Goal: Information Seeking & Learning: Learn about a topic

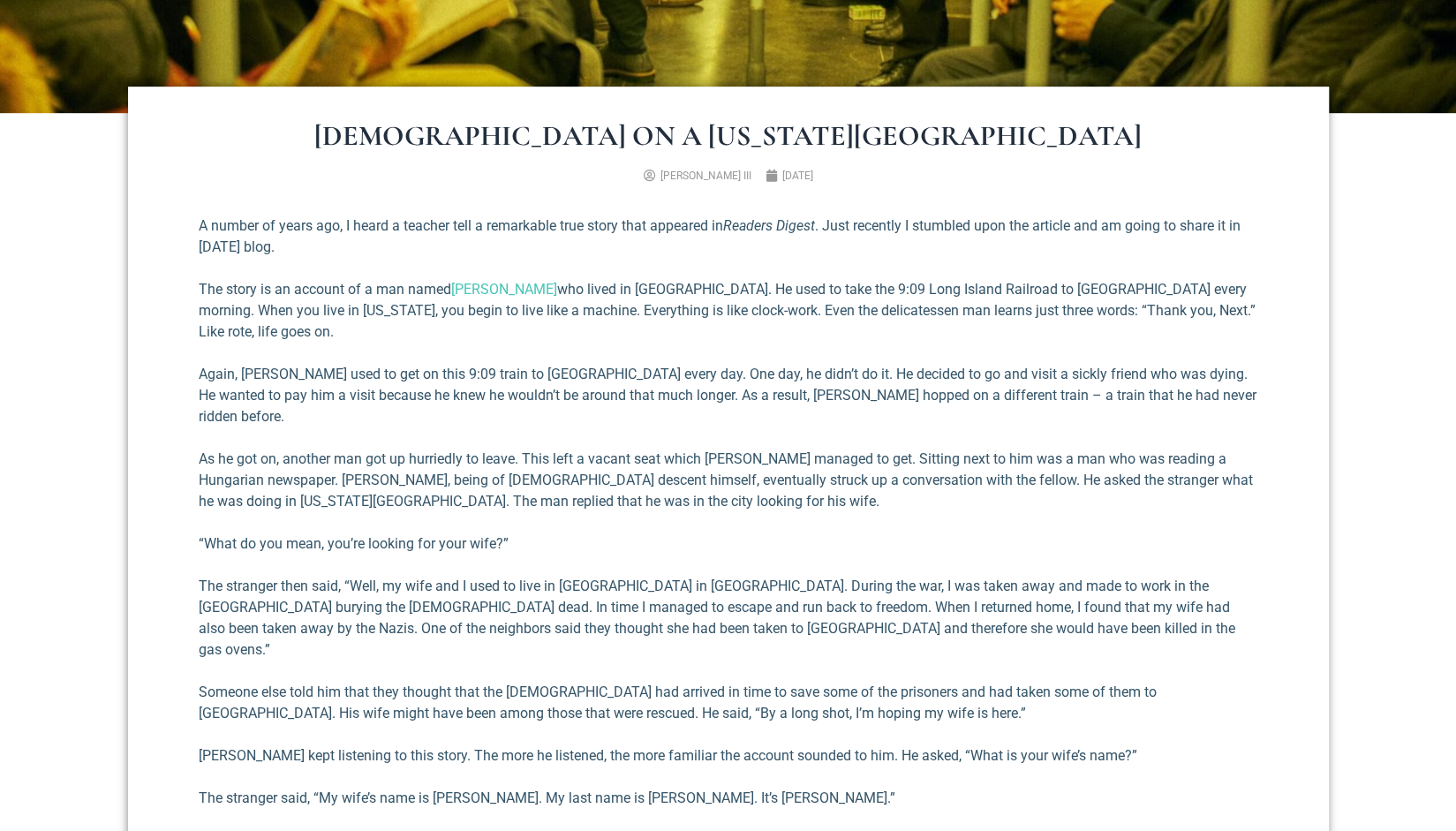
scroll to position [618, 0]
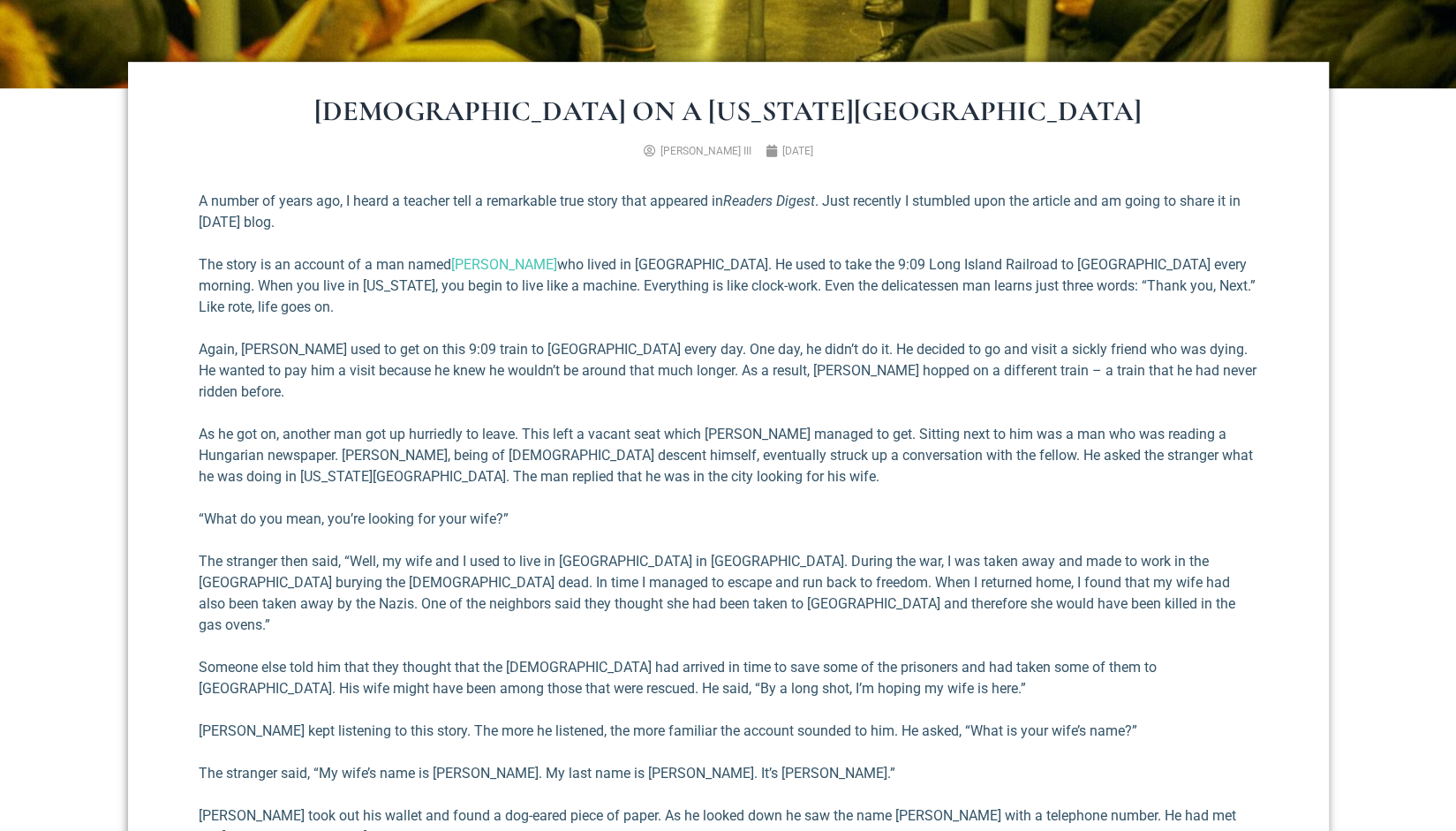
drag, startPoint x: 198, startPoint y: 196, endPoint x: 294, endPoint y: 232, distance: 102.5
click at [294, 232] on p "A number of years ago, I heard a teacher tell a remarkable true story that appe…" at bounding box center [728, 212] width 1059 height 43
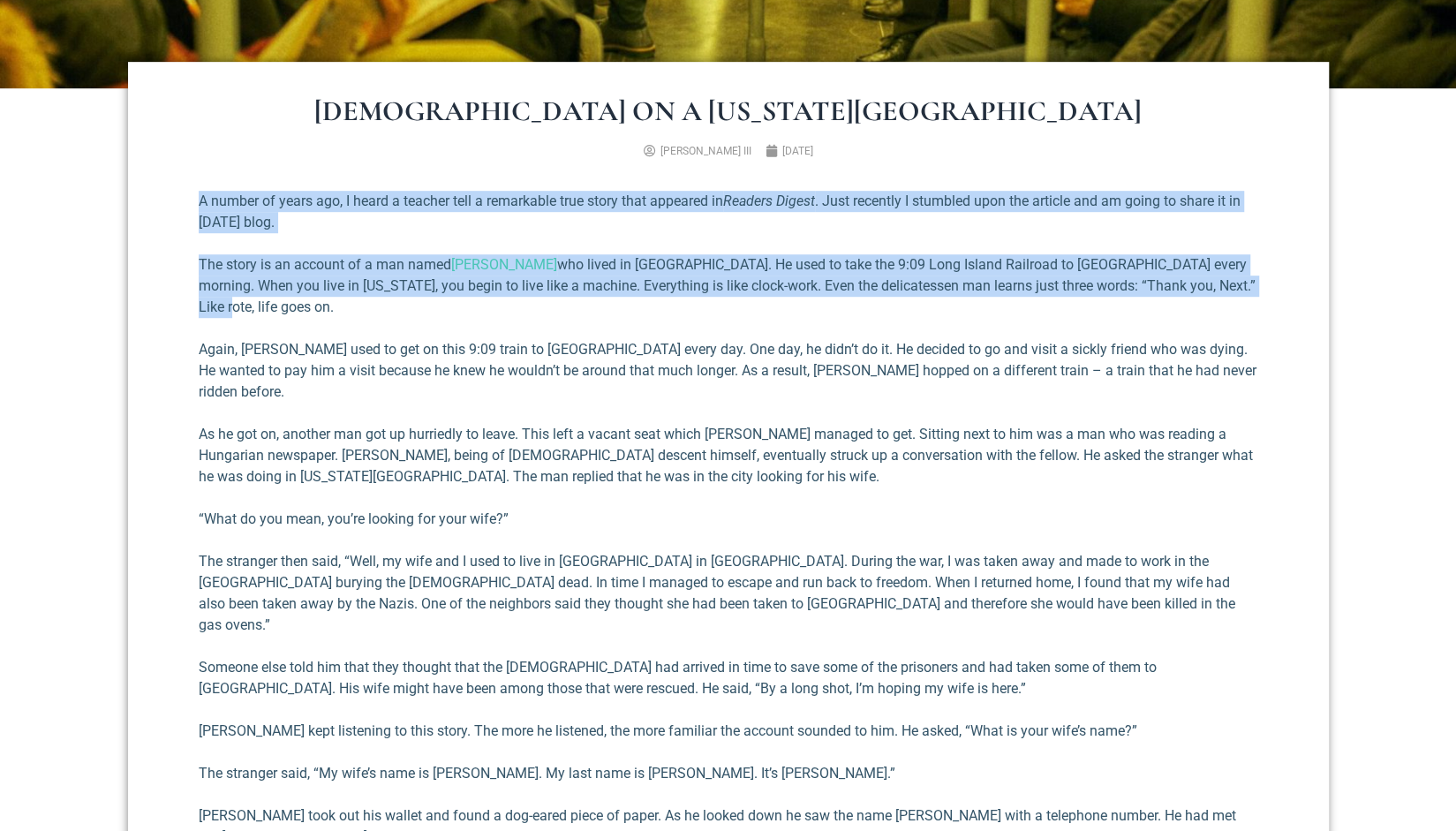
drag, startPoint x: 209, startPoint y: 200, endPoint x: 332, endPoint y: 309, distance: 164.3
click at [267, 297] on p "The story is an account of a man named [PERSON_NAME] who lived in [GEOGRAPHIC_D…" at bounding box center [728, 285] width 1059 height 64
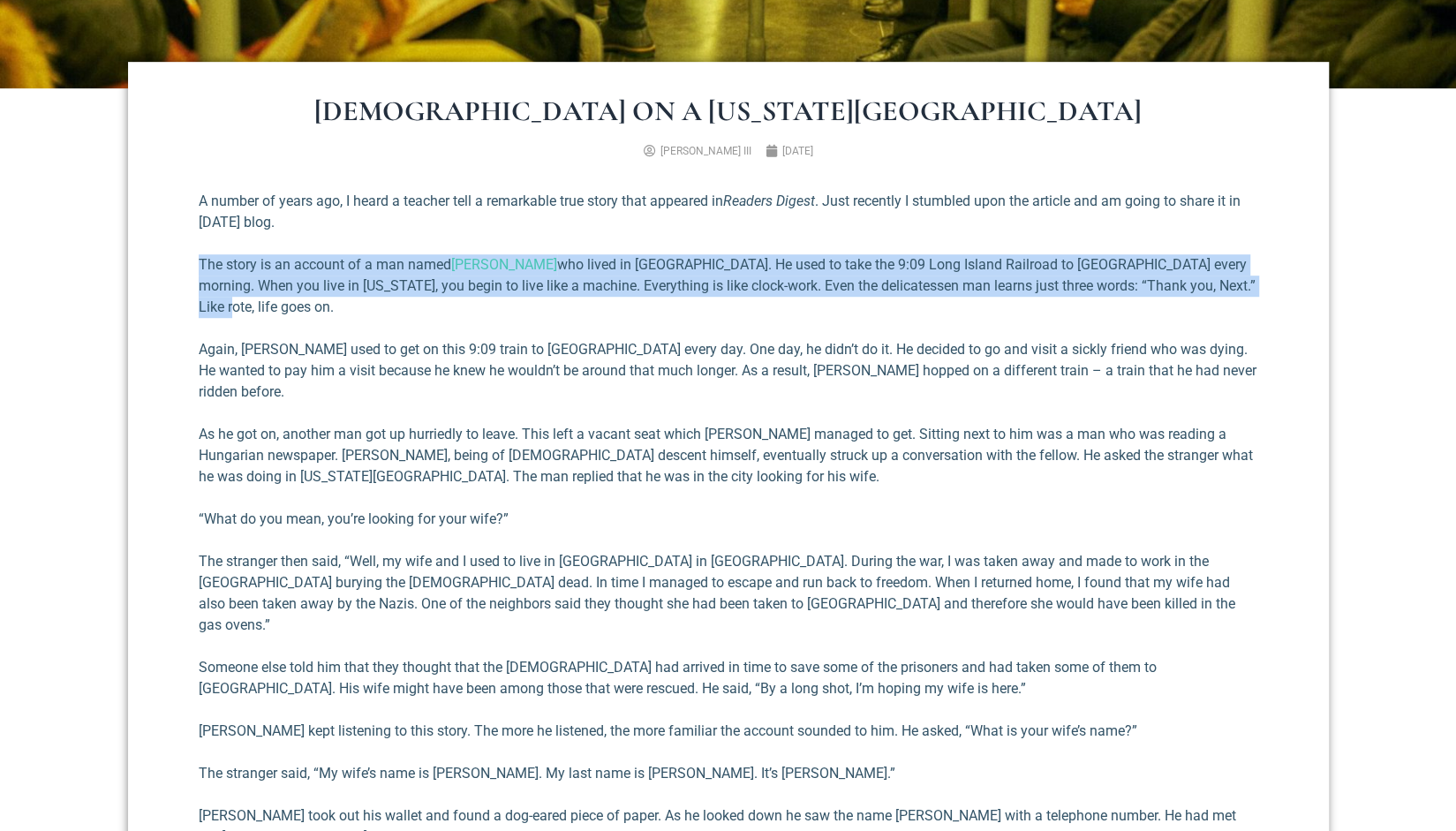
drag, startPoint x: 221, startPoint y: 308, endPoint x: 202, endPoint y: 266, distance: 46.1
click at [202, 266] on p "The story is an account of a man named [PERSON_NAME] who lived in [GEOGRAPHIC_D…" at bounding box center [728, 285] width 1059 height 64
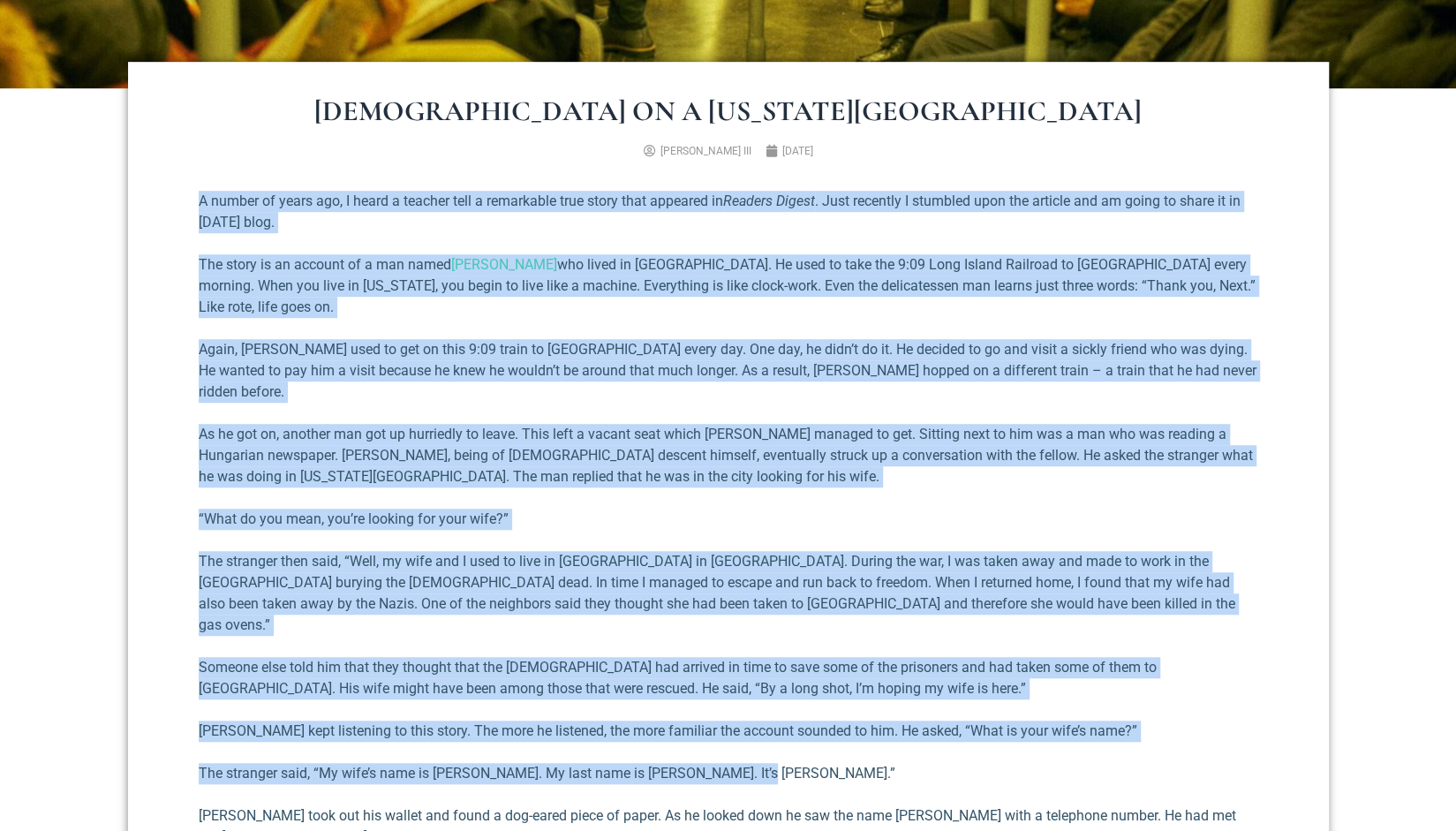
drag, startPoint x: 203, startPoint y: 226, endPoint x: 792, endPoint y: 726, distance: 772.6
drag, startPoint x: 792, startPoint y: 726, endPoint x: 784, endPoint y: 721, distance: 9.4
click at [791, 762] on p "The stranger said, “My wife’s name is [PERSON_NAME]. My last name is [PERSON_NA…" at bounding box center [728, 773] width 1059 height 21
drag, startPoint x: 737, startPoint y: 722, endPoint x: 741, endPoint y: 740, distance: 18.4
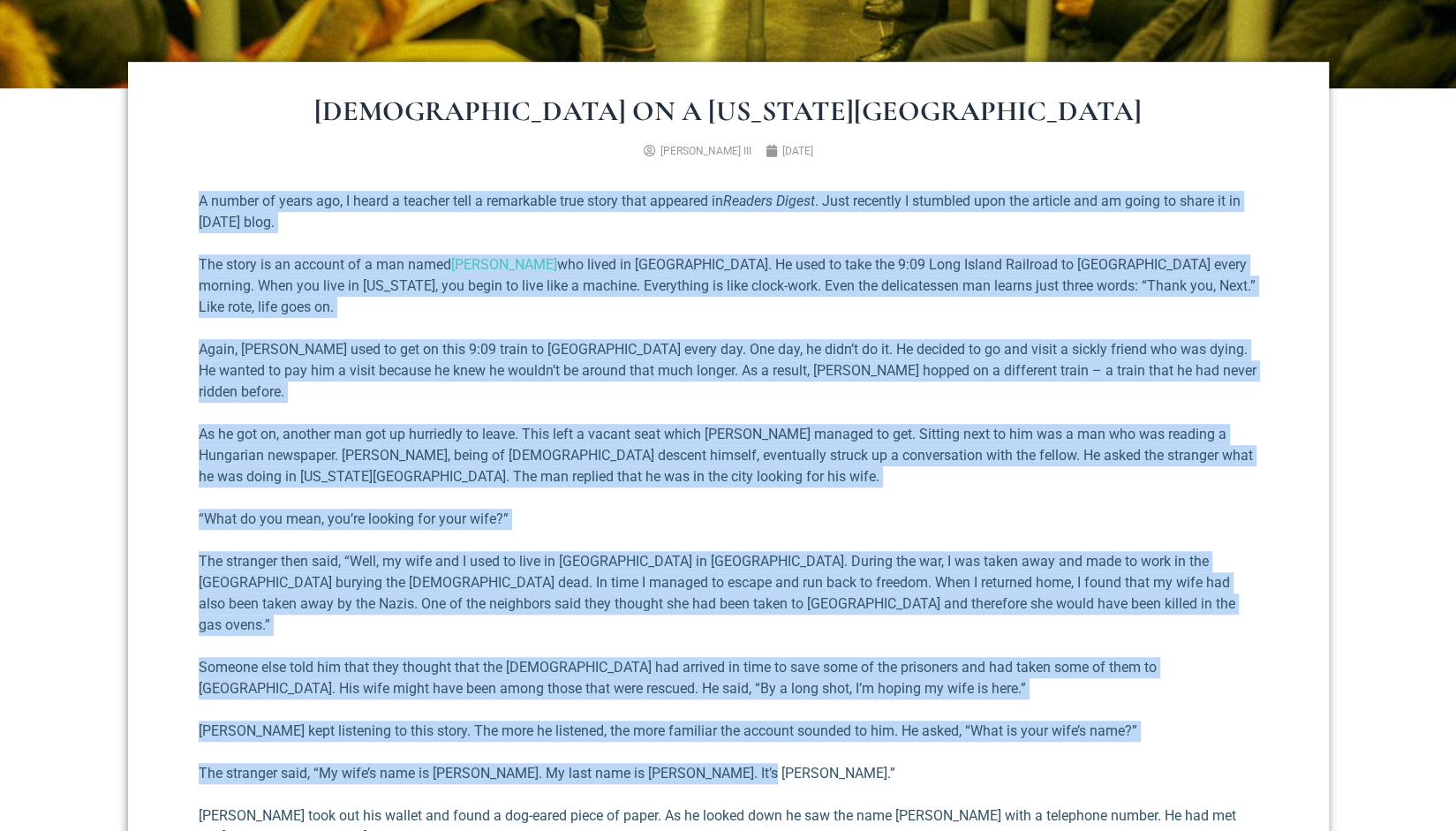
click at [735, 762] on p "The stranger said, “My wife’s name is [PERSON_NAME]. My last name is [PERSON_NA…" at bounding box center [728, 773] width 1059 height 21
click at [717, 762] on p "The stranger said, “My wife’s name is [PERSON_NAME]. My last name is [PERSON_NA…" at bounding box center [728, 773] width 1059 height 21
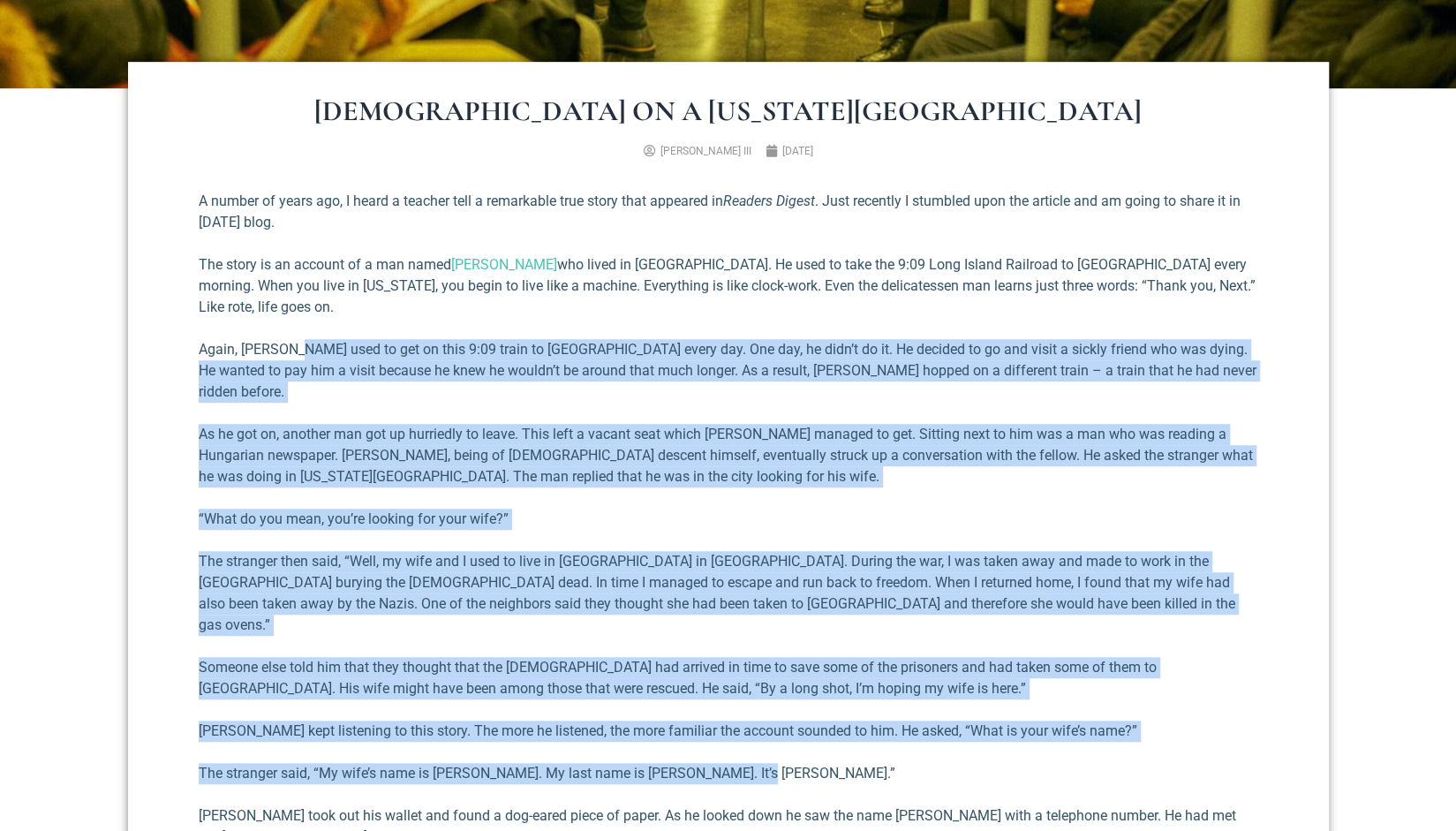
drag, startPoint x: 742, startPoint y: 726, endPoint x: 292, endPoint y: 349, distance: 587.1
click at [291, 349] on p "Again, [PERSON_NAME] used to get on this 9:09 train to [GEOGRAPHIC_DATA] every …" at bounding box center [728, 371] width 1059 height 64
click at [254, 366] on p "Again, [PERSON_NAME] used to get on this 9:09 train to [GEOGRAPHIC_DATA] every …" at bounding box center [728, 371] width 1059 height 64
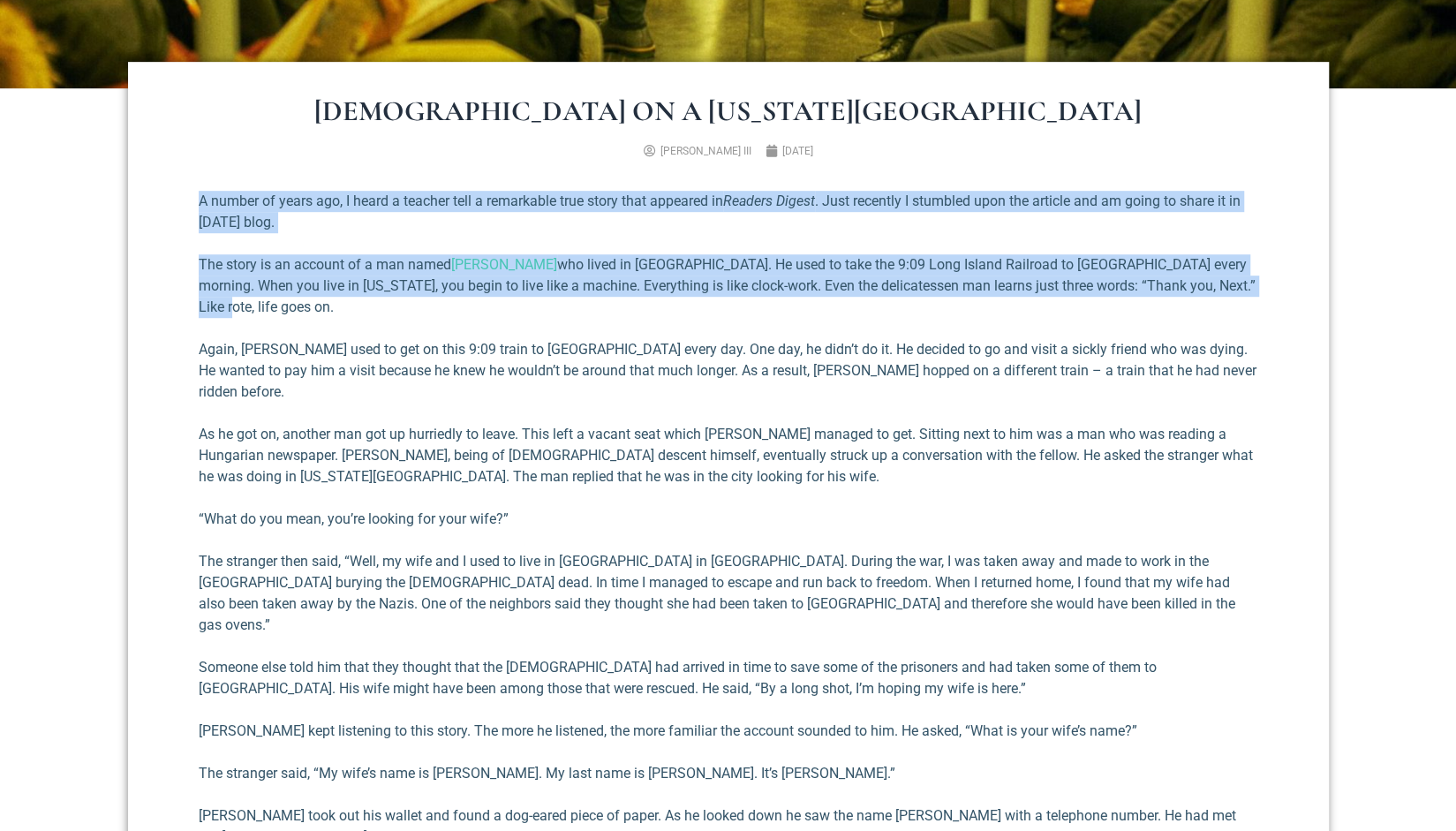
drag, startPoint x: 197, startPoint y: 201, endPoint x: 294, endPoint y: 289, distance: 131.0
click at [290, 285] on p "The story is an account of a man named [PERSON_NAME] who lived in [GEOGRAPHIC_D…" at bounding box center [728, 285] width 1059 height 64
drag, startPoint x: 199, startPoint y: 201, endPoint x: 234, endPoint y: 308, distance: 112.6
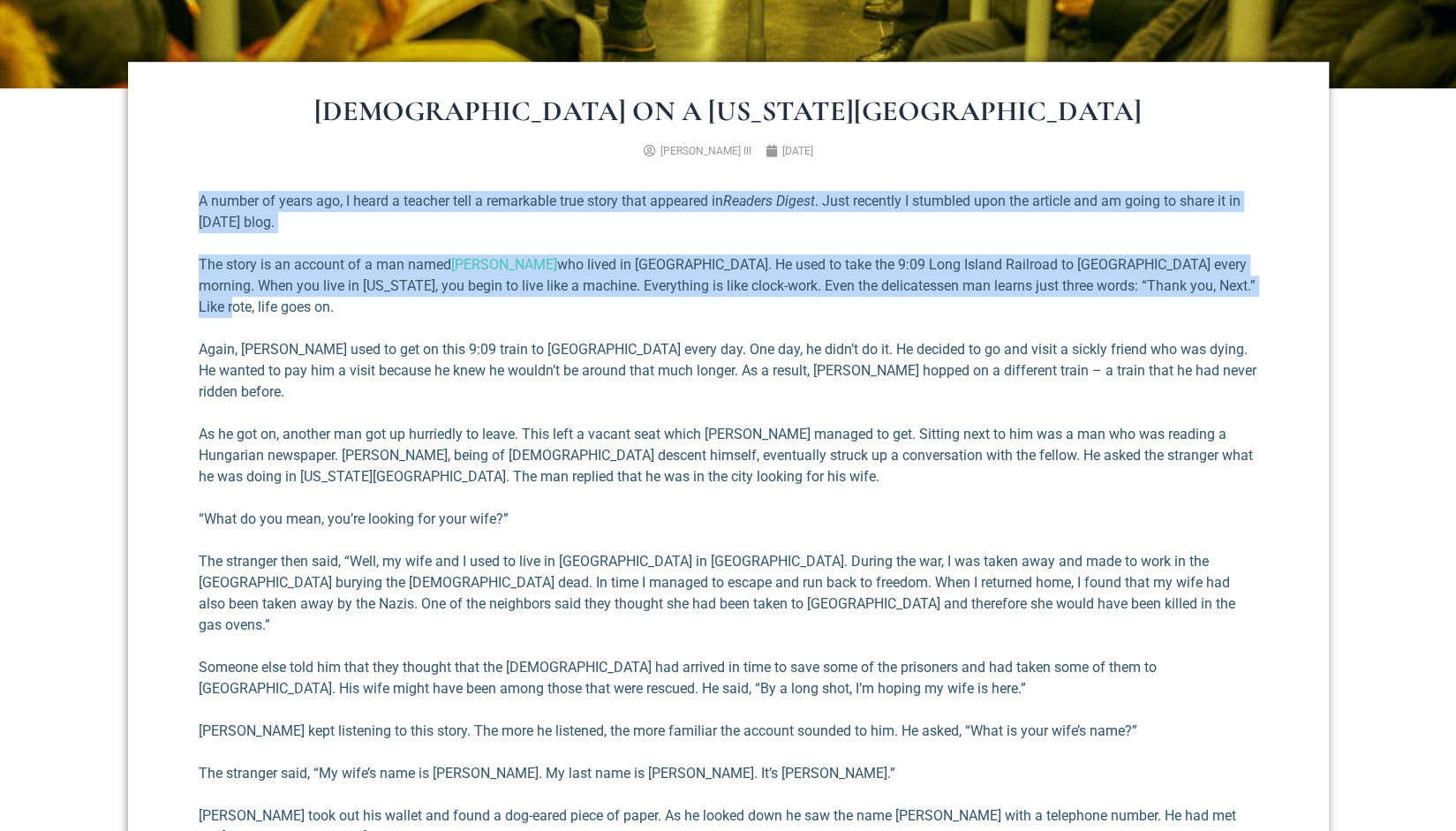
click at [230, 301] on p "The story is an account of a man named [PERSON_NAME] who lived in [GEOGRAPHIC_D…" at bounding box center [728, 285] width 1059 height 64
click at [224, 285] on p "The story is an account of a man named [PERSON_NAME] who lived in [GEOGRAPHIC_D…" at bounding box center [728, 285] width 1059 height 64
drag, startPoint x: 201, startPoint y: 199, endPoint x: 293, endPoint y: 223, distance: 95.1
click at [293, 223] on p "A number of years ago, I heard a teacher tell a remarkable true story that appe…" at bounding box center [728, 212] width 1059 height 43
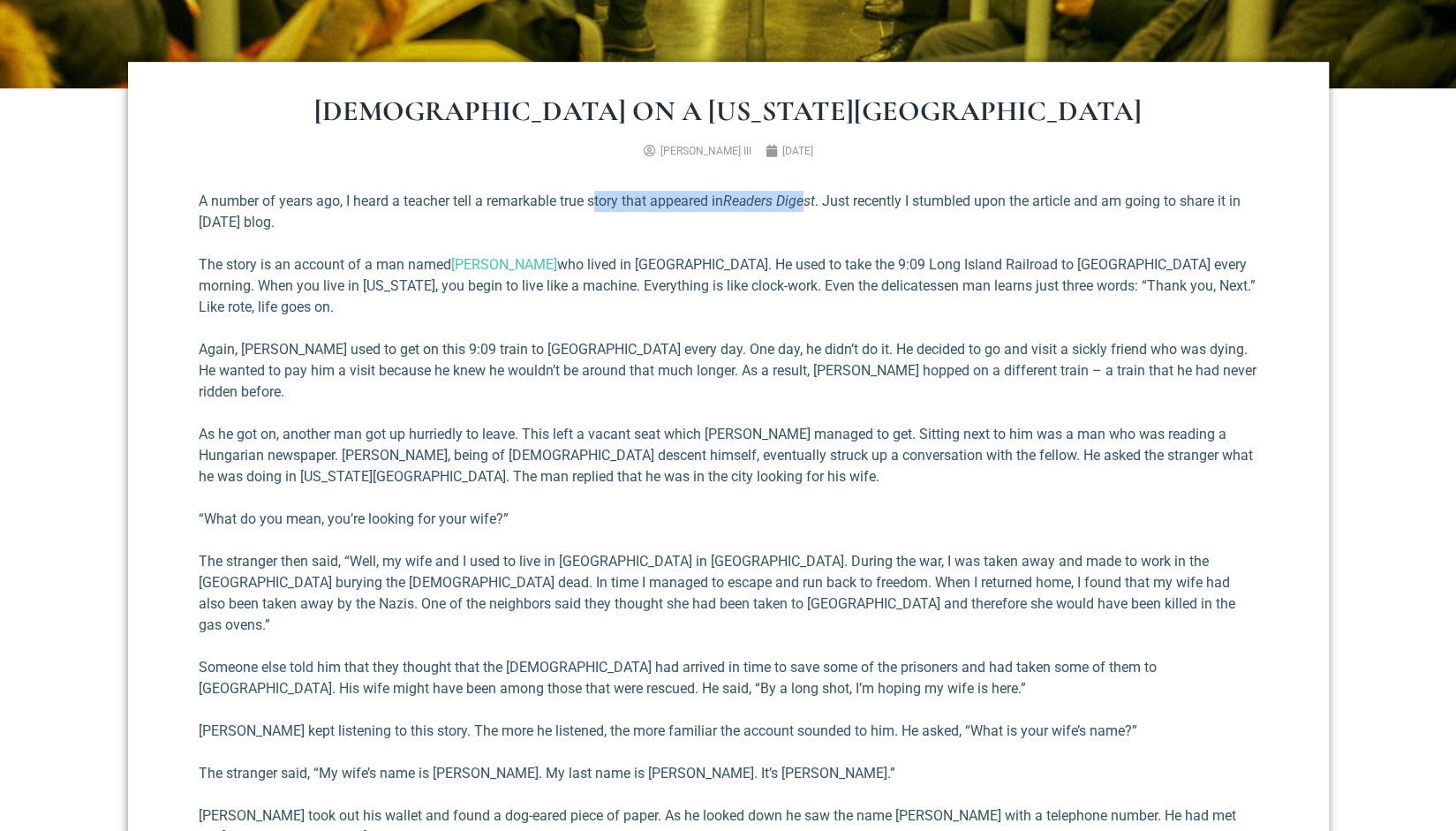
drag, startPoint x: 625, startPoint y: 192, endPoint x: 814, endPoint y: 194, distance: 189.0
click at [814, 194] on p "A number of years ago, I heard a teacher tell a remarkable true story that appe…" at bounding box center [728, 212] width 1059 height 43
click at [814, 194] on em "Readers Digest" at bounding box center [768, 201] width 92 height 17
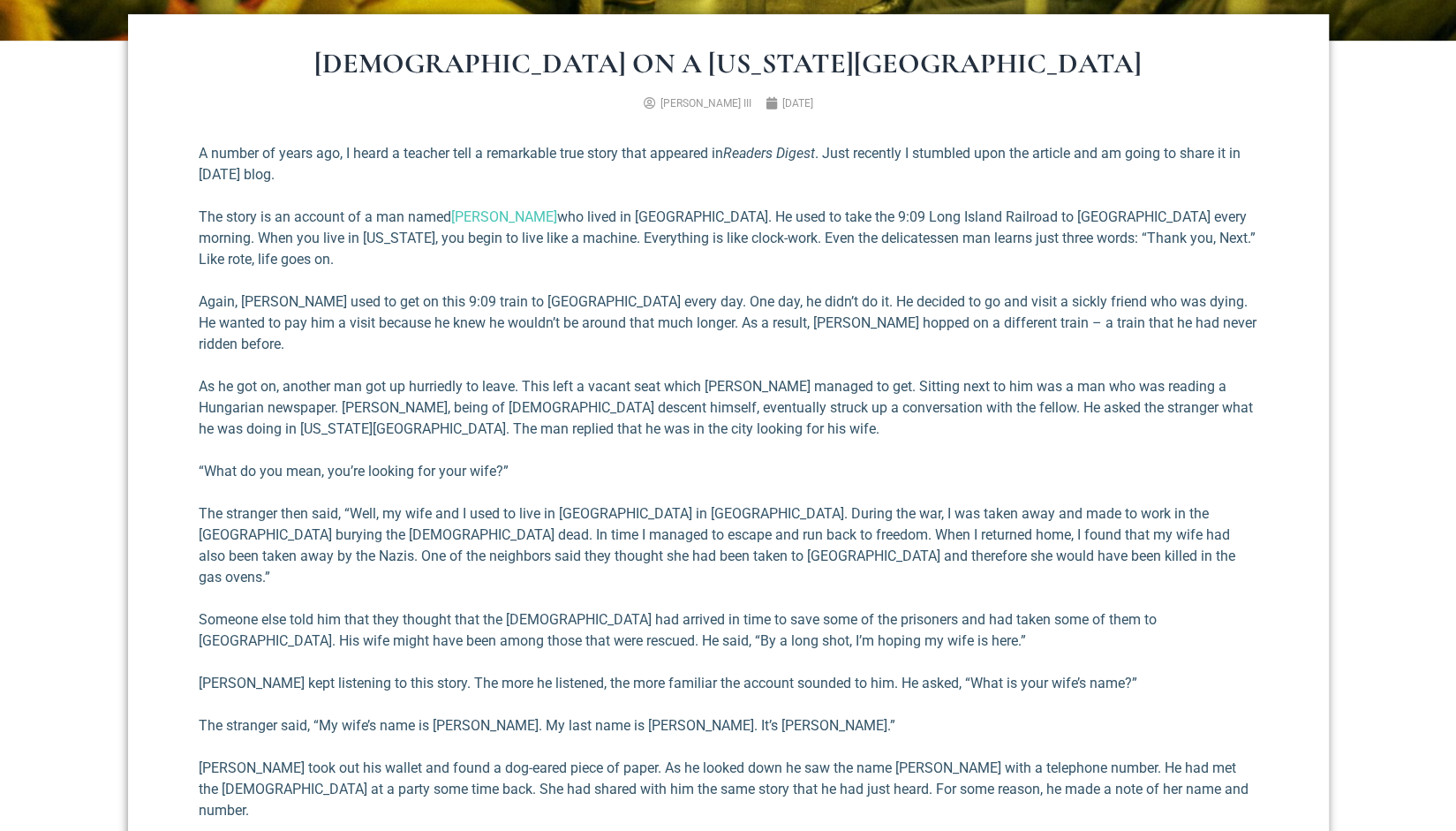
scroll to position [706, 0]
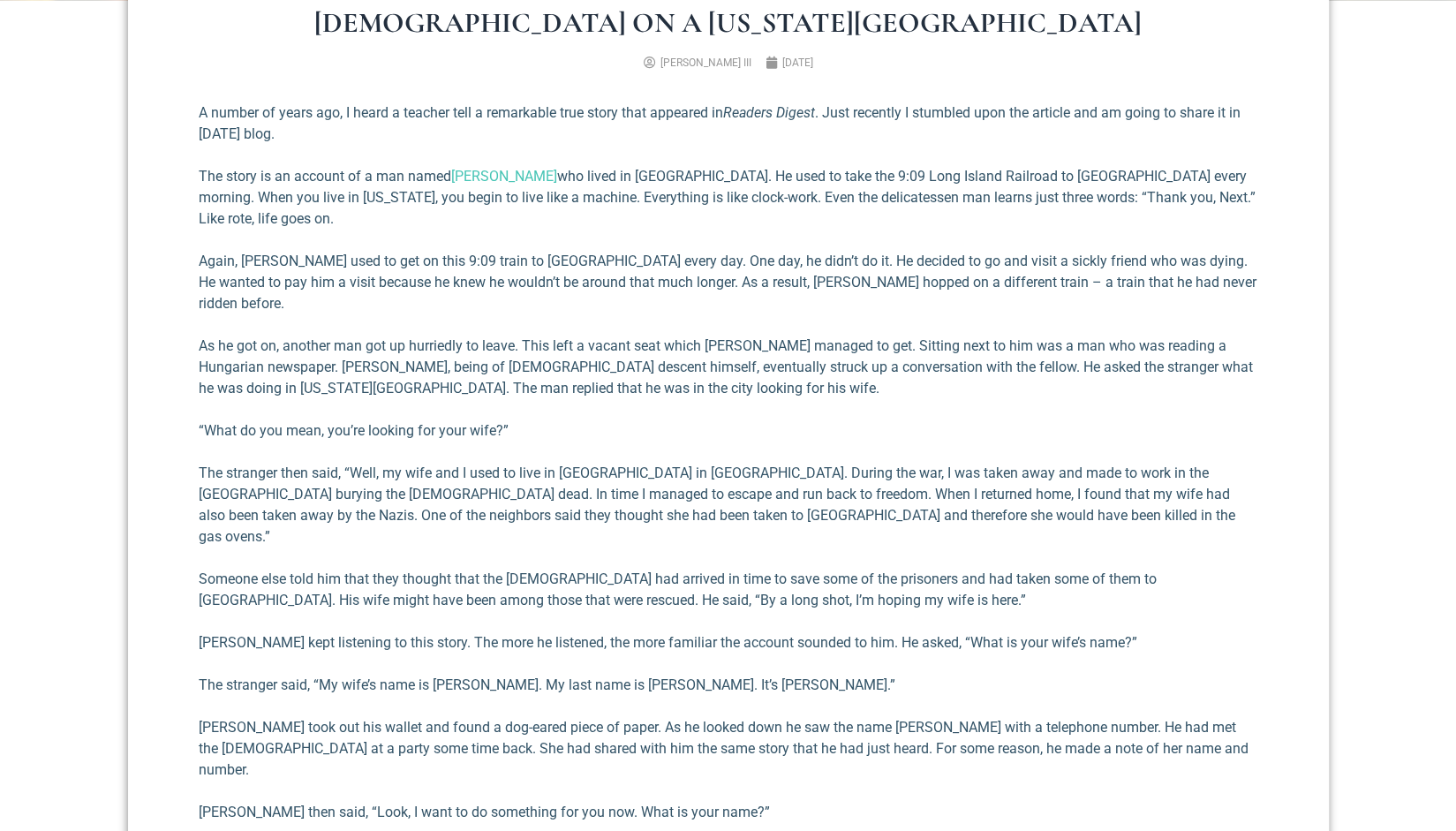
click at [680, 227] on p "The story is an account of a man named [PERSON_NAME] who lived in [GEOGRAPHIC_D…" at bounding box center [728, 197] width 1059 height 64
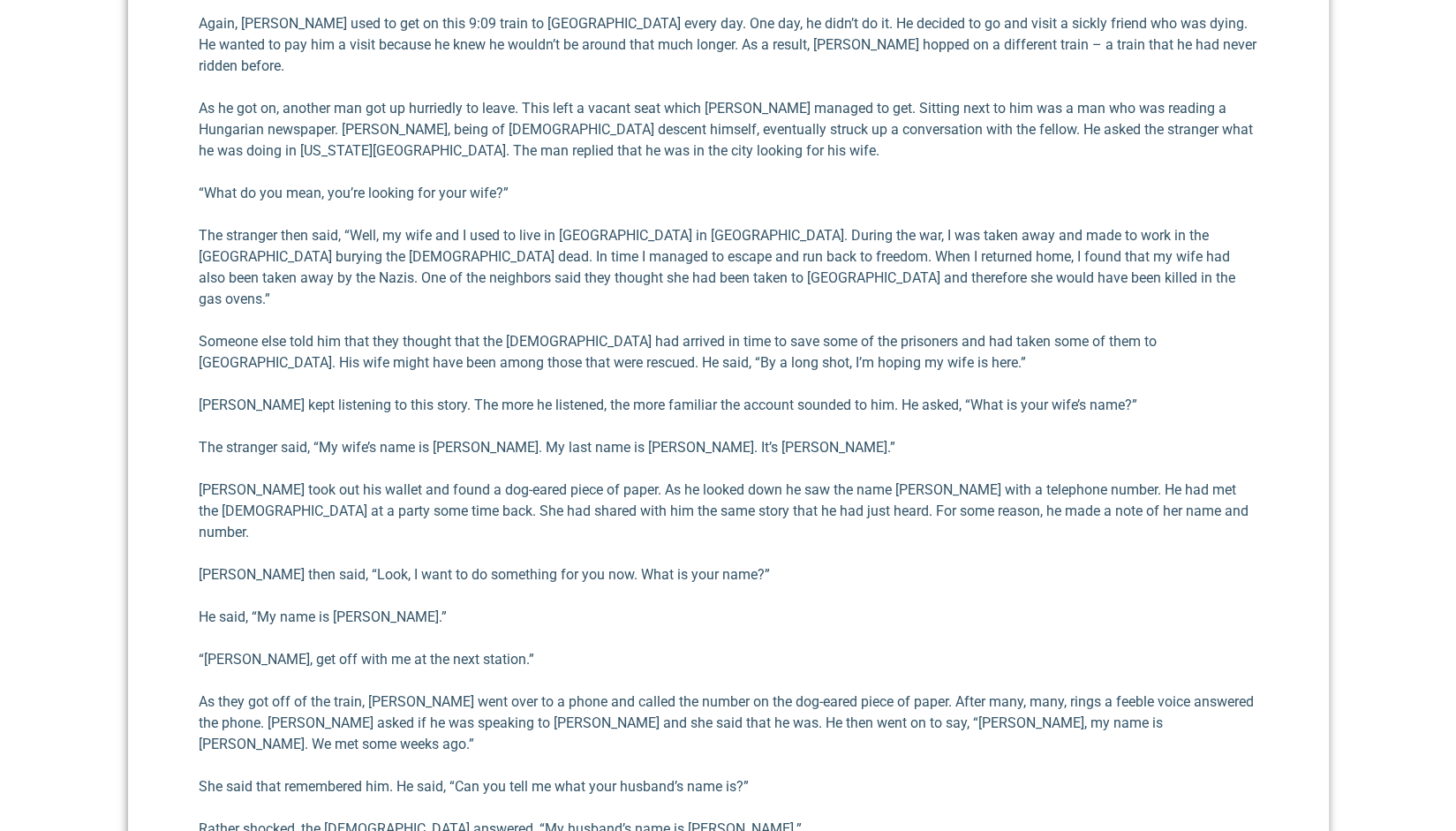
scroll to position [971, 0]
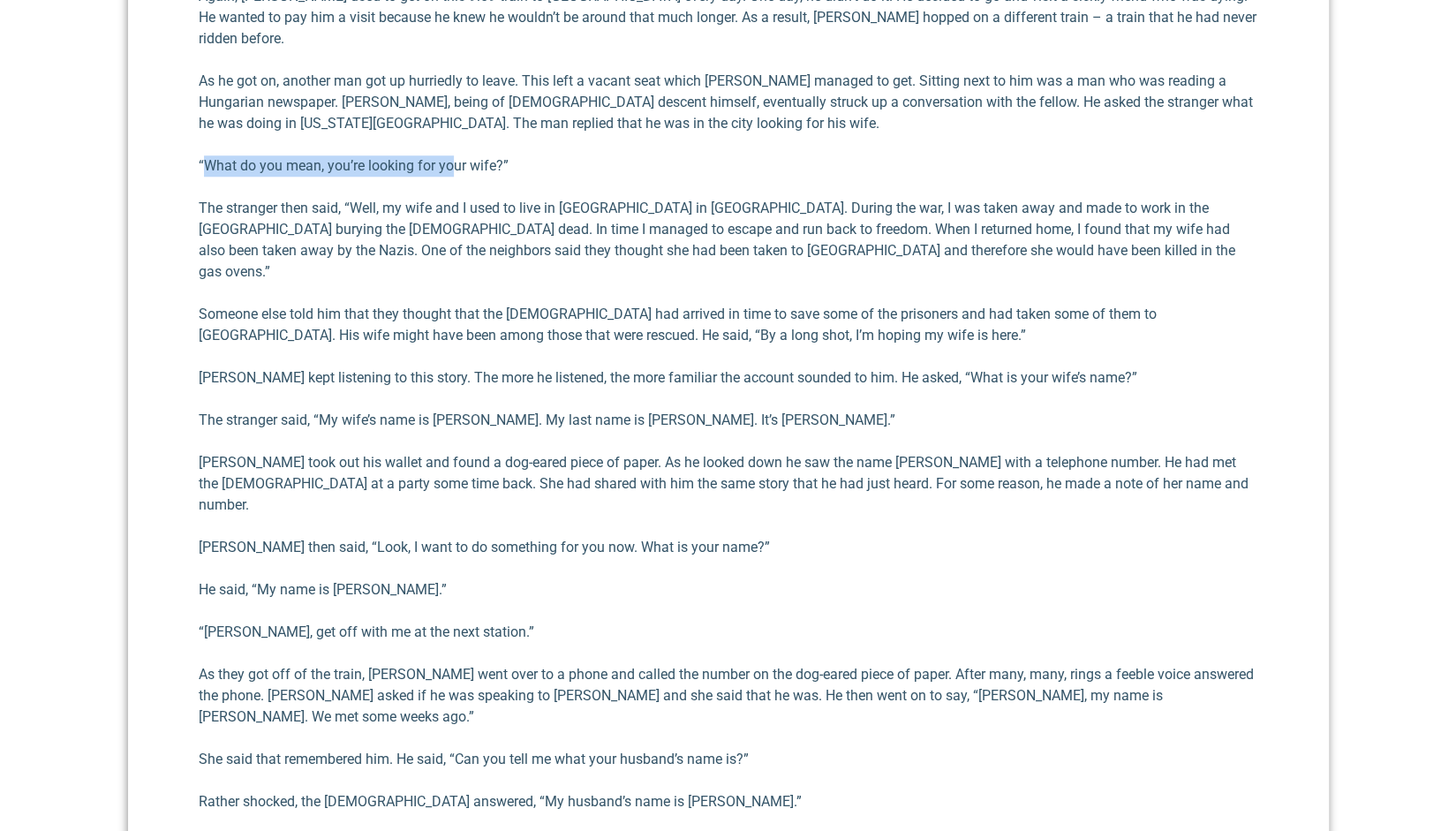
drag, startPoint x: 201, startPoint y: 141, endPoint x: 453, endPoint y: 133, distance: 252.1
click at [453, 156] on p "“What do you mean, you’re looking for your wife?”" at bounding box center [728, 166] width 1059 height 21
click at [454, 133] on div "A number of years ago, I heard a teacher tell a remarkable true story that appe…" at bounding box center [728, 598] width 1059 height 1519
click at [312, 197] on p "The stranger then said, “Well, my wife and I used to live in [GEOGRAPHIC_DATA] …" at bounding box center [728, 239] width 1059 height 84
drag, startPoint x: 394, startPoint y: 263, endPoint x: 641, endPoint y: 255, distance: 247.1
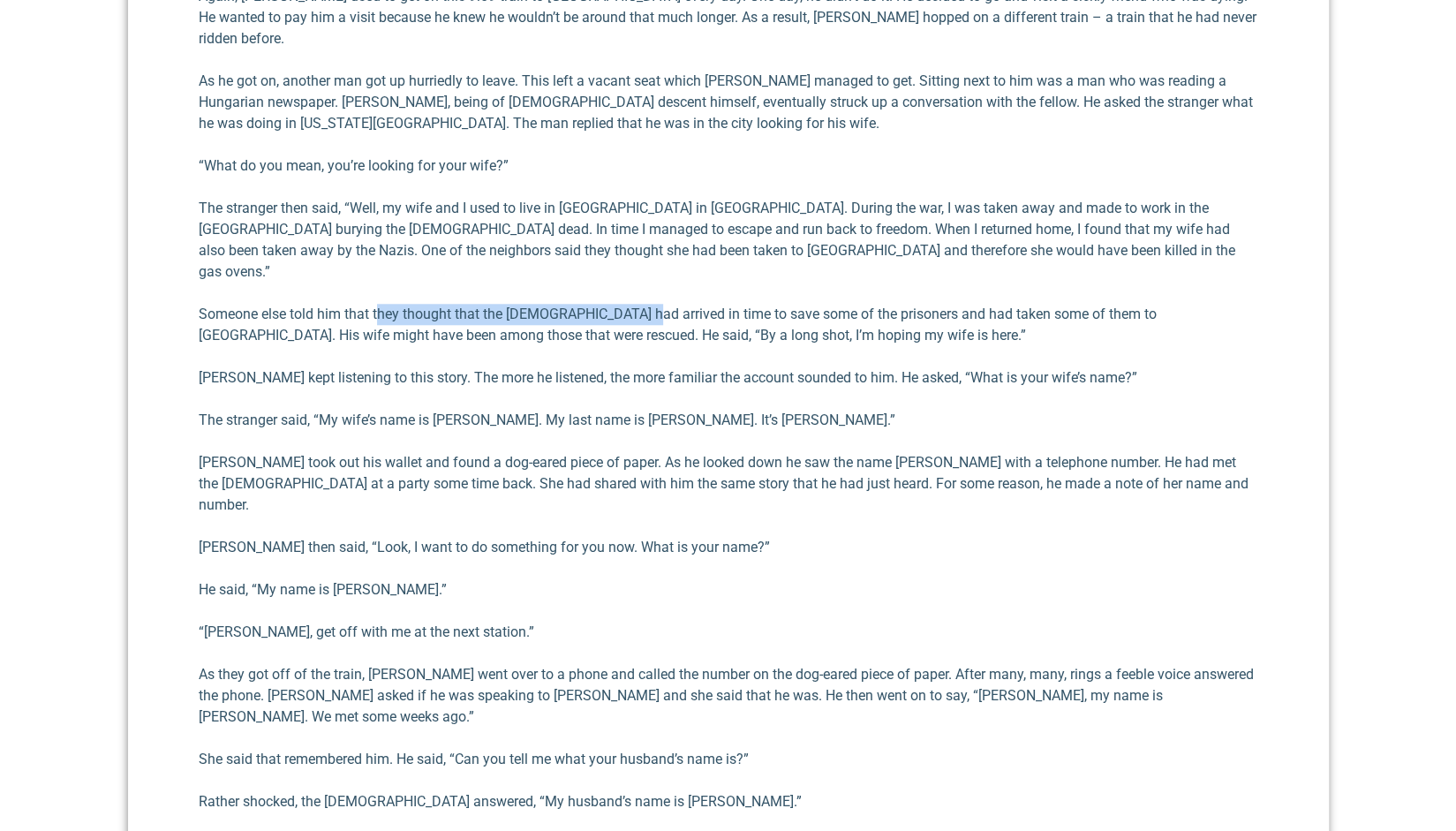
click at [641, 255] on div "A number of years ago, I heard a teacher tell a remarkable true story that appe…" at bounding box center [728, 598] width 1059 height 1519
click at [659, 304] on p "Someone else told him that they thought that the [DEMOGRAPHIC_DATA] had arrived…" at bounding box center [728, 325] width 1059 height 43
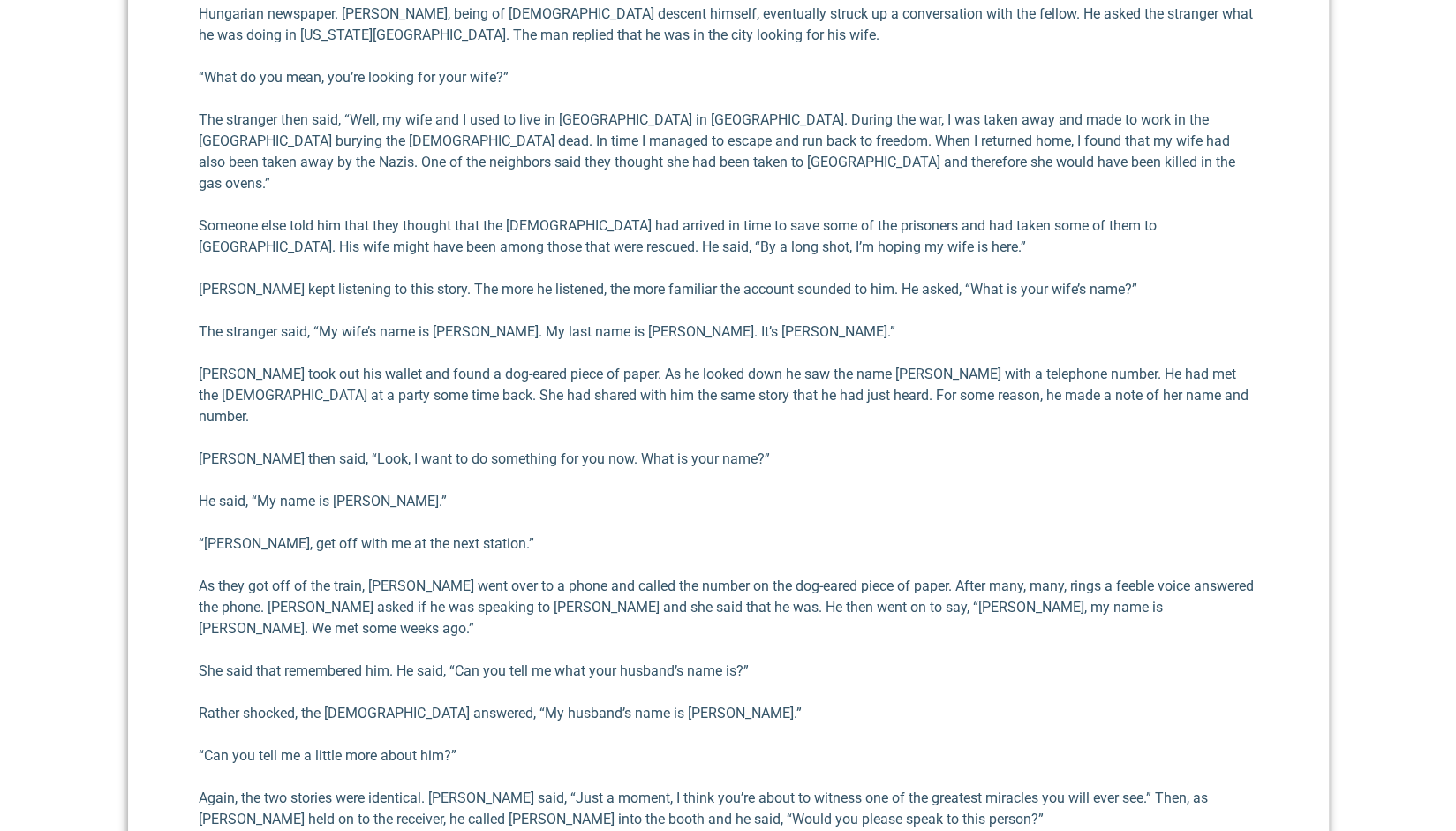
scroll to position [1148, 0]
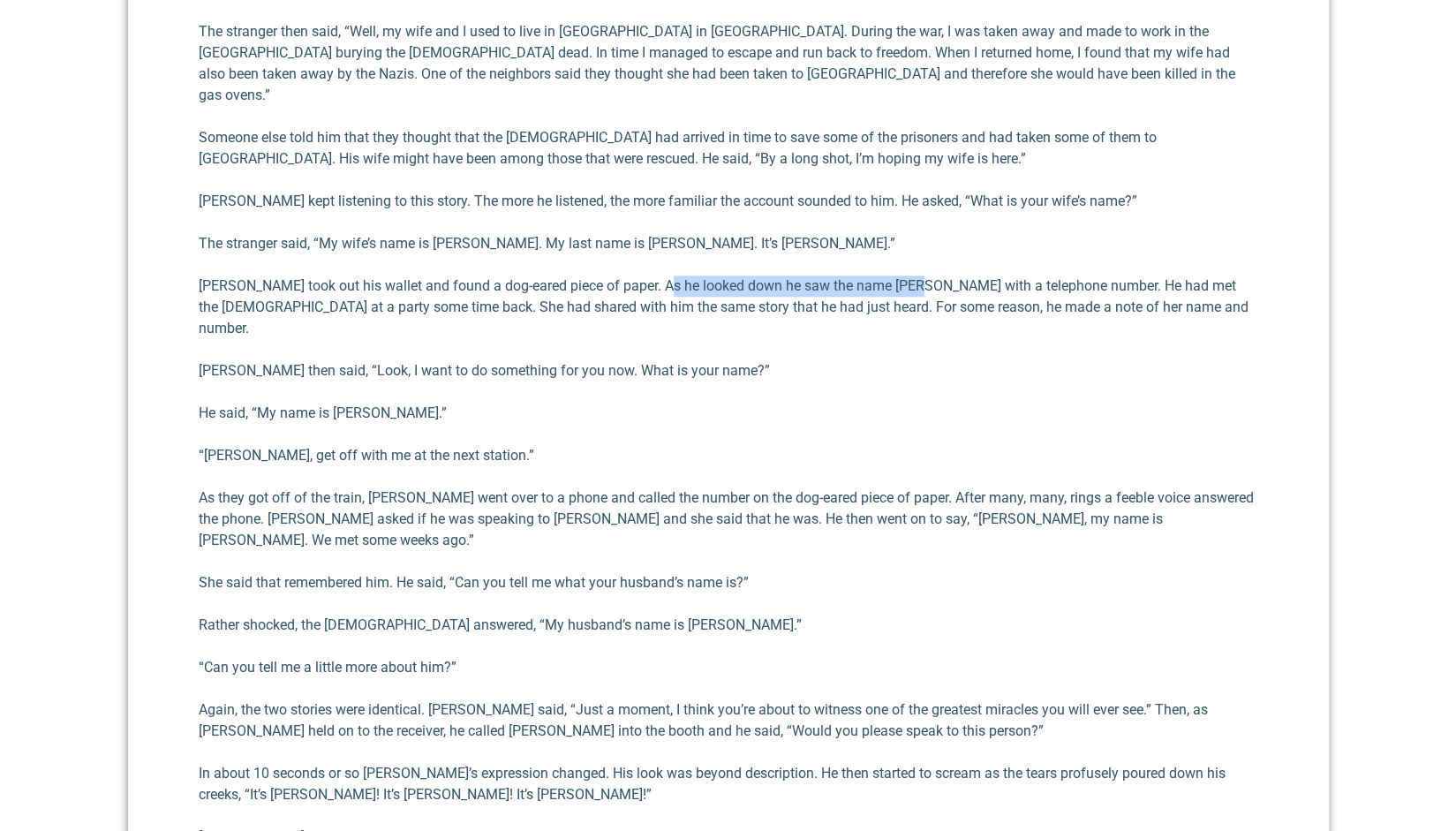
drag, startPoint x: 680, startPoint y: 234, endPoint x: 905, endPoint y: 246, distance: 225.3
click at [905, 275] on p "[PERSON_NAME] took out his wallet and found a dog-eared piece of paper. As he l…" at bounding box center [728, 307] width 1059 height 64
click at [902, 275] on p "[PERSON_NAME] took out his wallet and found a dog-eared piece of paper. As he l…" at bounding box center [728, 307] width 1059 height 64
click at [796, 275] on p "[PERSON_NAME] took out his wallet and found a dog-eared piece of paper. As he l…" at bounding box center [728, 307] width 1059 height 64
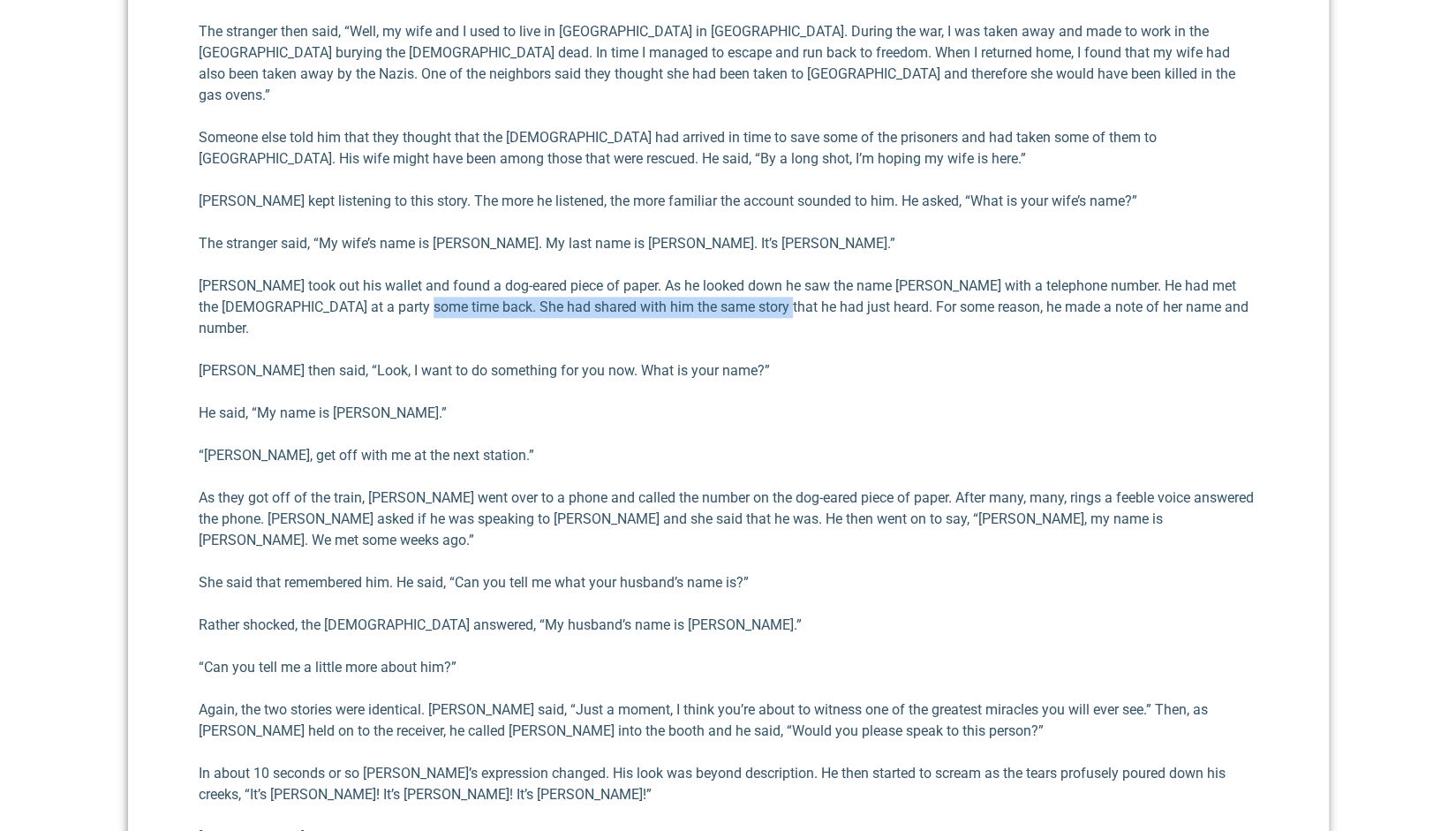
drag, startPoint x: 404, startPoint y: 262, endPoint x: 708, endPoint y: 274, distance: 304.2
click at [708, 275] on p "[PERSON_NAME] took out his wallet and found a dog-eared piece of paper. As he l…" at bounding box center [728, 307] width 1059 height 64
click at [707, 275] on p "[PERSON_NAME] took out his wallet and found a dog-eared piece of paper. As he l…" at bounding box center [728, 307] width 1059 height 64
click at [766, 275] on p "[PERSON_NAME] took out his wallet and found a dog-eared piece of paper. As he l…" at bounding box center [728, 307] width 1059 height 64
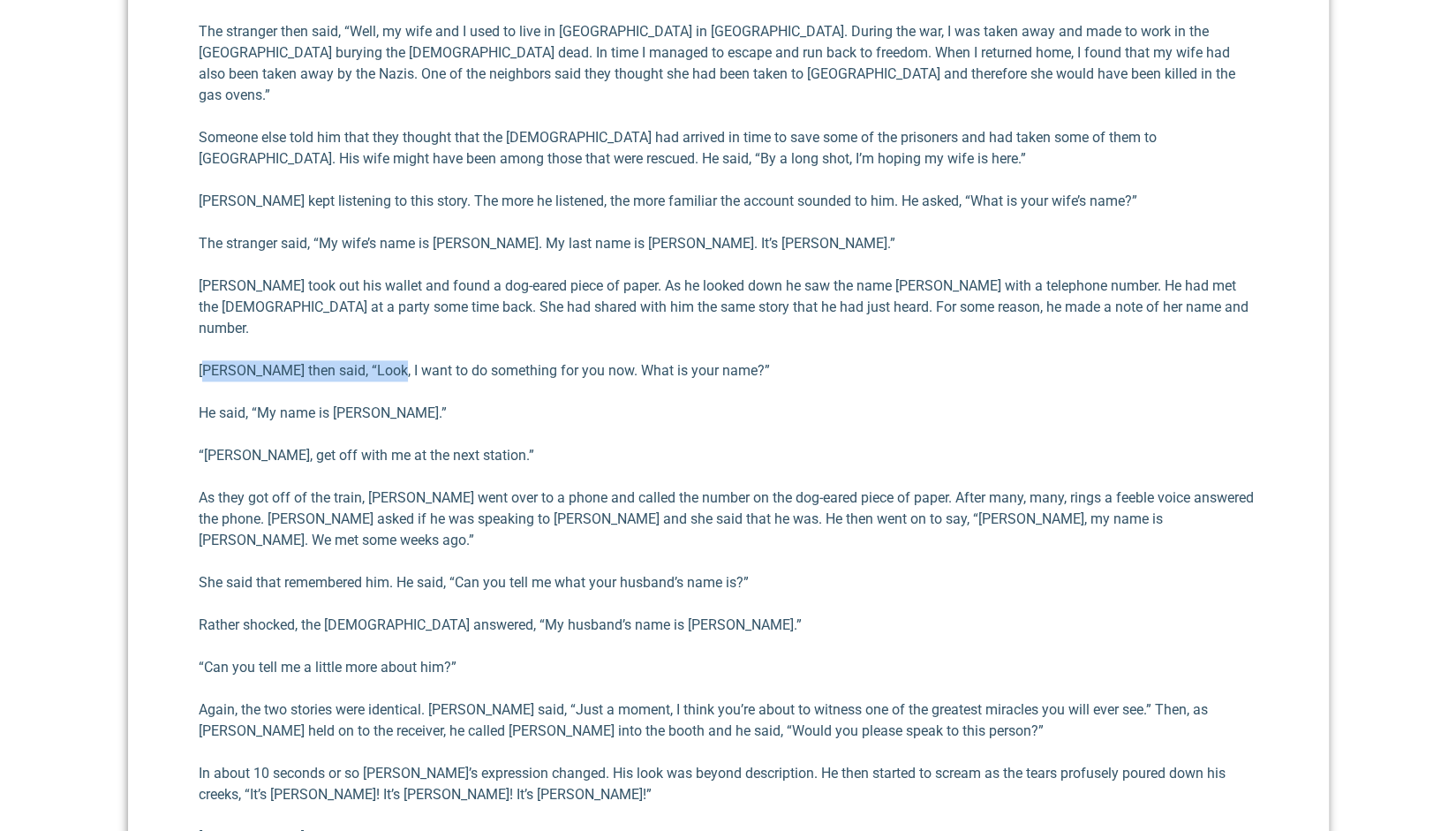
drag, startPoint x: 207, startPoint y: 304, endPoint x: 386, endPoint y: 297, distance: 179.1
click at [386, 360] on p "[PERSON_NAME] then said, “Look, I want to do something for you now. What is you…" at bounding box center [728, 371] width 1059 height 21
drag, startPoint x: 381, startPoint y: 308, endPoint x: 587, endPoint y: 298, distance: 206.2
click at [587, 360] on p "[PERSON_NAME] then said, “Look, I want to do something for you now. What is you…" at bounding box center [728, 371] width 1059 height 21
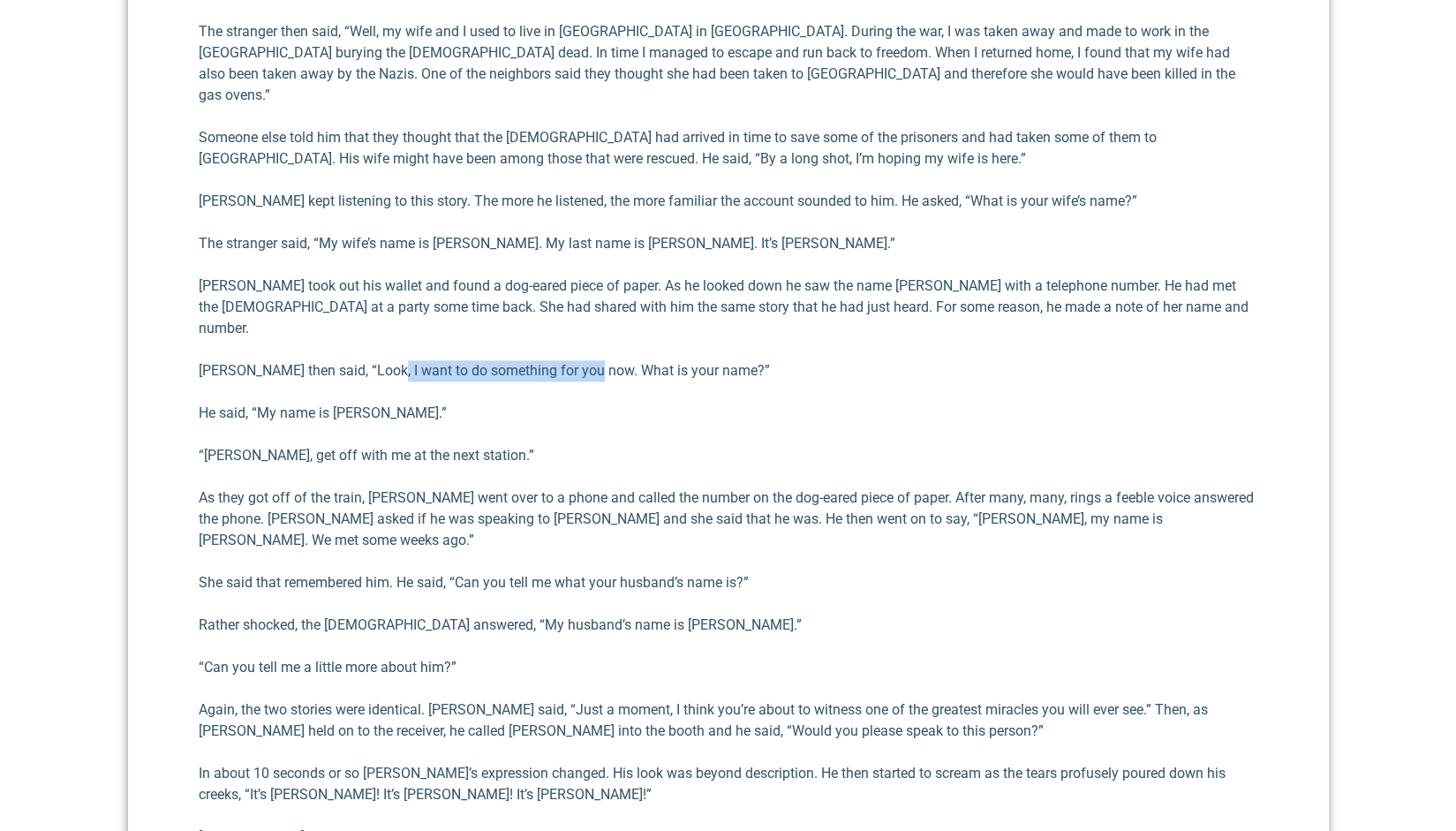
click at [587, 360] on p "[PERSON_NAME] then said, “Look, I want to do something for you now. What is you…" at bounding box center [728, 371] width 1059 height 21
click at [293, 403] on p "He said, “My name is [PERSON_NAME].”" at bounding box center [728, 413] width 1059 height 21
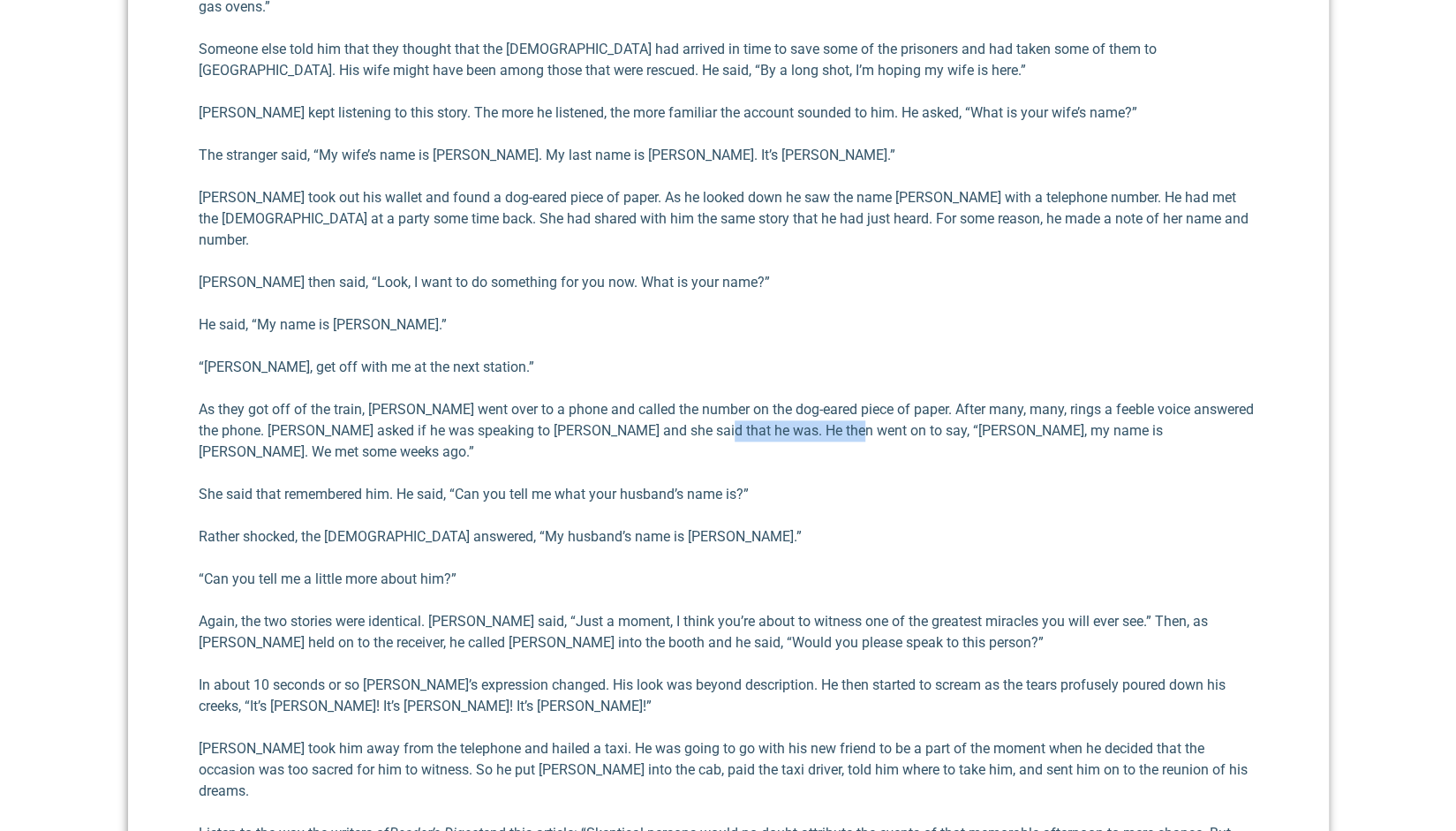
drag, startPoint x: 715, startPoint y: 362, endPoint x: 854, endPoint y: 365, distance: 139.0
click at [854, 399] on p "As they got off of the train, [PERSON_NAME] went over to a phone and called the…" at bounding box center [728, 431] width 1059 height 64
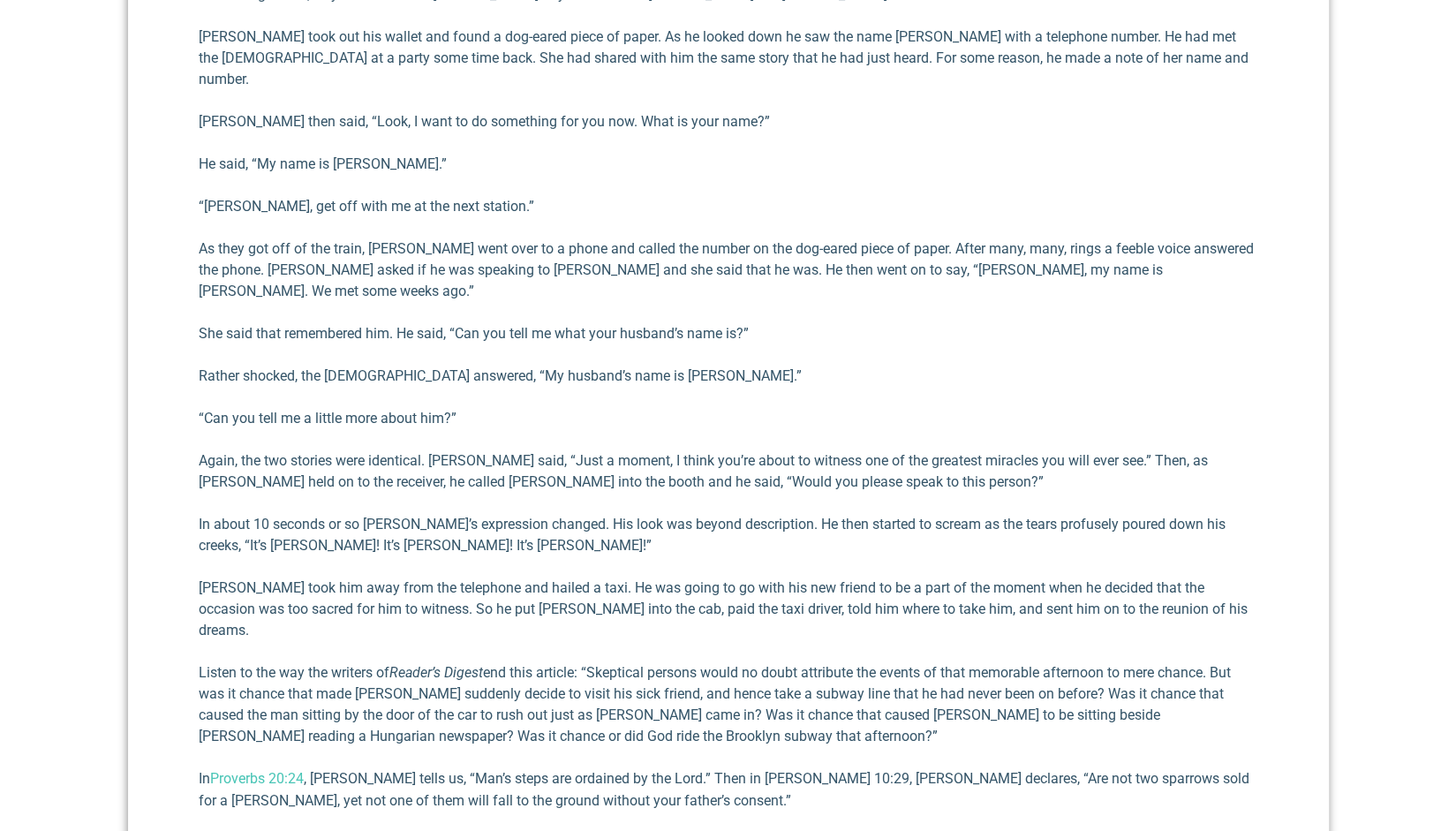
scroll to position [1413, 0]
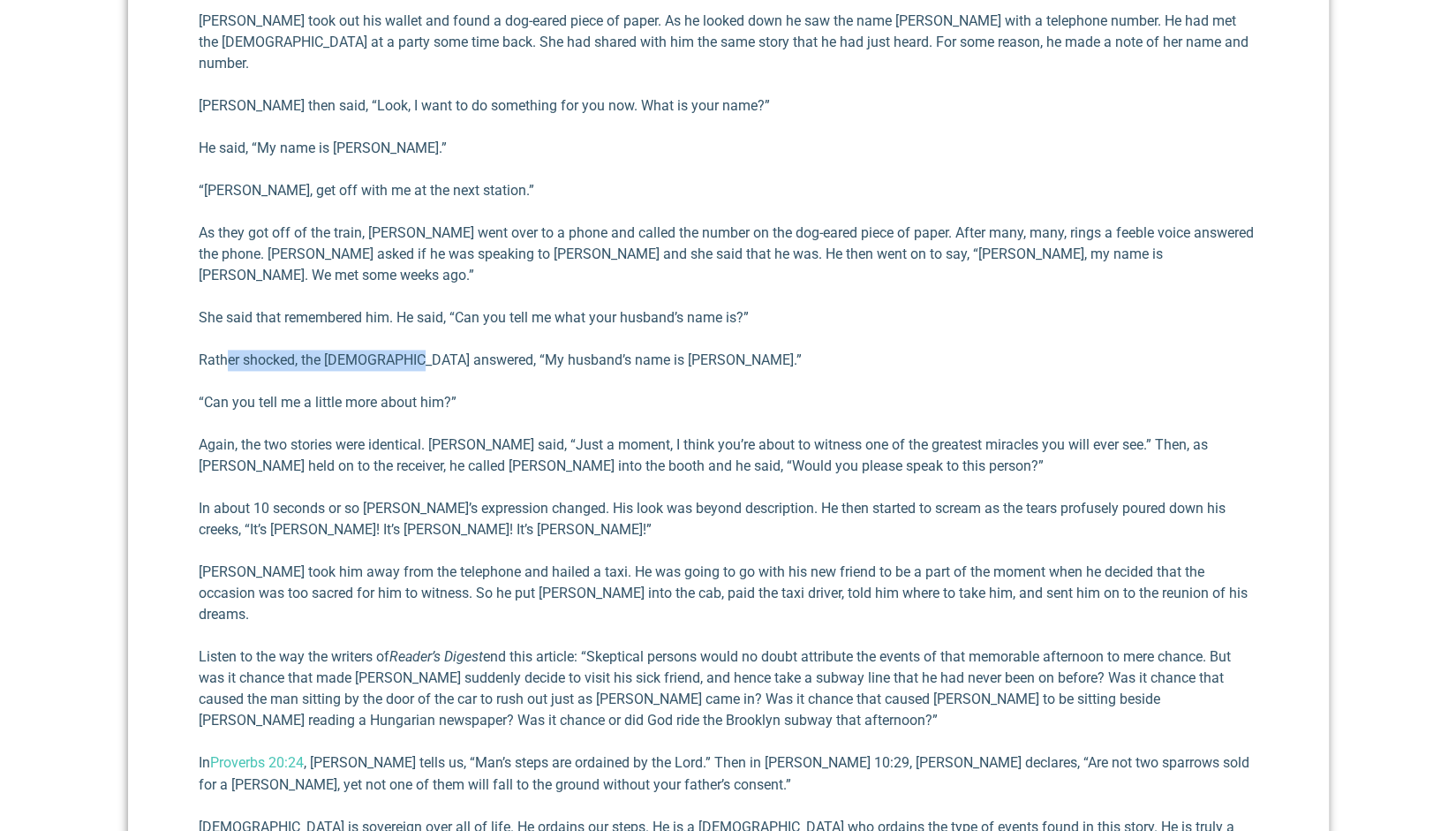
drag, startPoint x: 234, startPoint y: 292, endPoint x: 406, endPoint y: 292, distance: 172.0
click at [406, 349] on p "Rather shocked, the [DEMOGRAPHIC_DATA] answered, “My husband’s name is [PERSON_…" at bounding box center [728, 359] width 1059 height 21
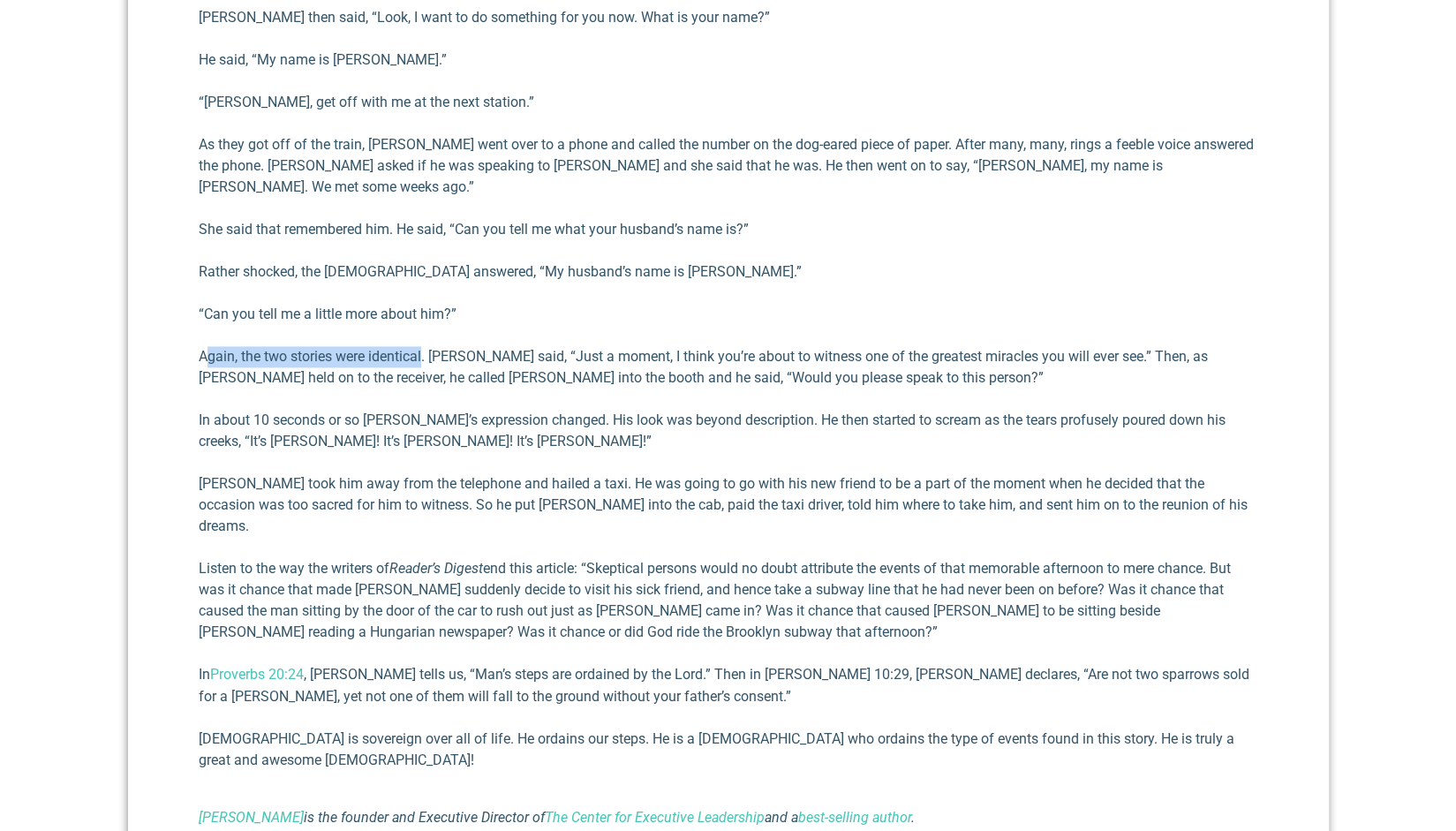
drag, startPoint x: 206, startPoint y: 291, endPoint x: 427, endPoint y: 274, distance: 221.7
click at [425, 274] on div "A number of years ago, I heard a teacher tell a remarkable true story that appe…" at bounding box center [728, 68] width 1059 height 1519
click at [593, 346] on p "Again, the two stories were identical. [PERSON_NAME] said, “Just a moment, I th…" at bounding box center [728, 368] width 1059 height 43
drag, startPoint x: 490, startPoint y: 317, endPoint x: 657, endPoint y: 307, distance: 167.3
click at [657, 346] on p "Again, the two stories were identical. [PERSON_NAME] said, “Just a moment, I th…" at bounding box center [728, 368] width 1059 height 43
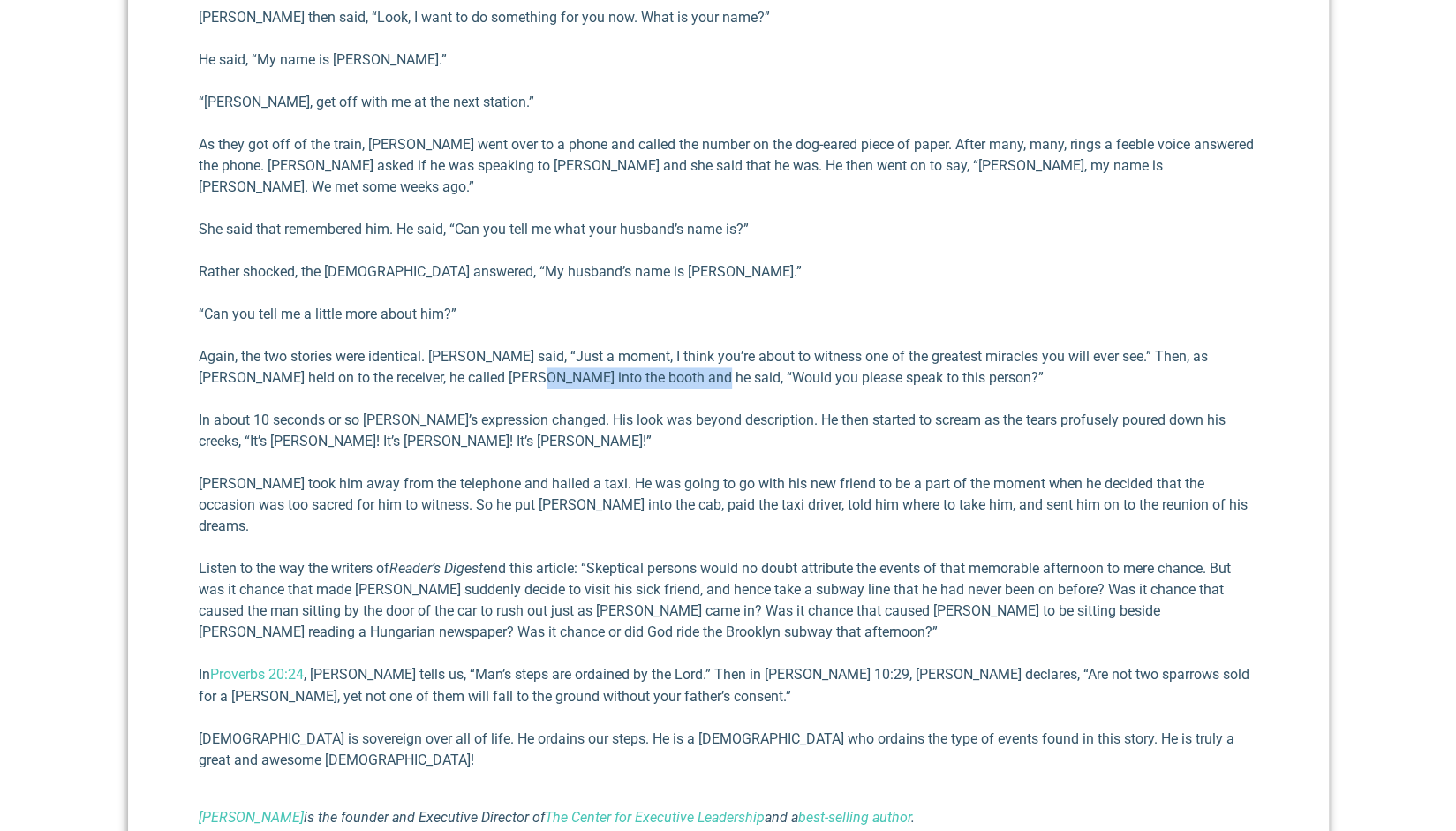
click at [657, 346] on p "Again, the two stories were identical. [PERSON_NAME] said, “Just a moment, I th…" at bounding box center [728, 368] width 1059 height 43
drag, startPoint x: 667, startPoint y: 311, endPoint x: 866, endPoint y: 308, distance: 199.0
click at [866, 346] on p "Again, the two stories were identical. [PERSON_NAME] said, “Just a moment, I th…" at bounding box center [728, 368] width 1059 height 43
drag, startPoint x: 546, startPoint y: 359, endPoint x: 710, endPoint y: 359, distance: 164.0
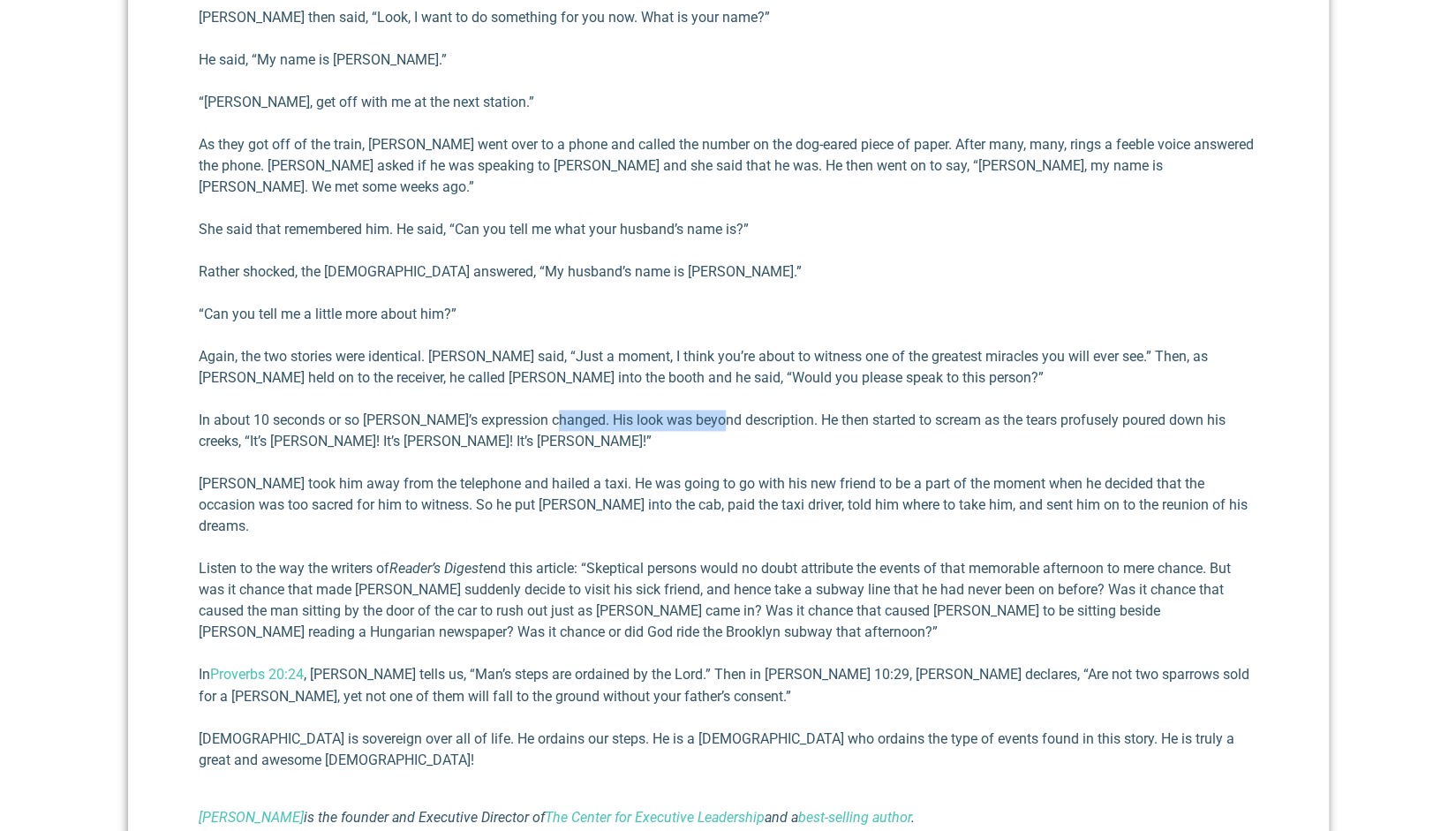
click at [710, 409] on p "In about 10 seconds or so [PERSON_NAME]’s expression changed. His look was beyo…" at bounding box center [728, 431] width 1059 height 43
click at [711, 409] on p "In about 10 seconds or so [PERSON_NAME]’s expression changed. His look was beyo…" at bounding box center [728, 431] width 1059 height 43
click at [843, 409] on p "In about 10 seconds or so [PERSON_NAME]’s expression changed. His look was beyo…" at bounding box center [728, 431] width 1059 height 43
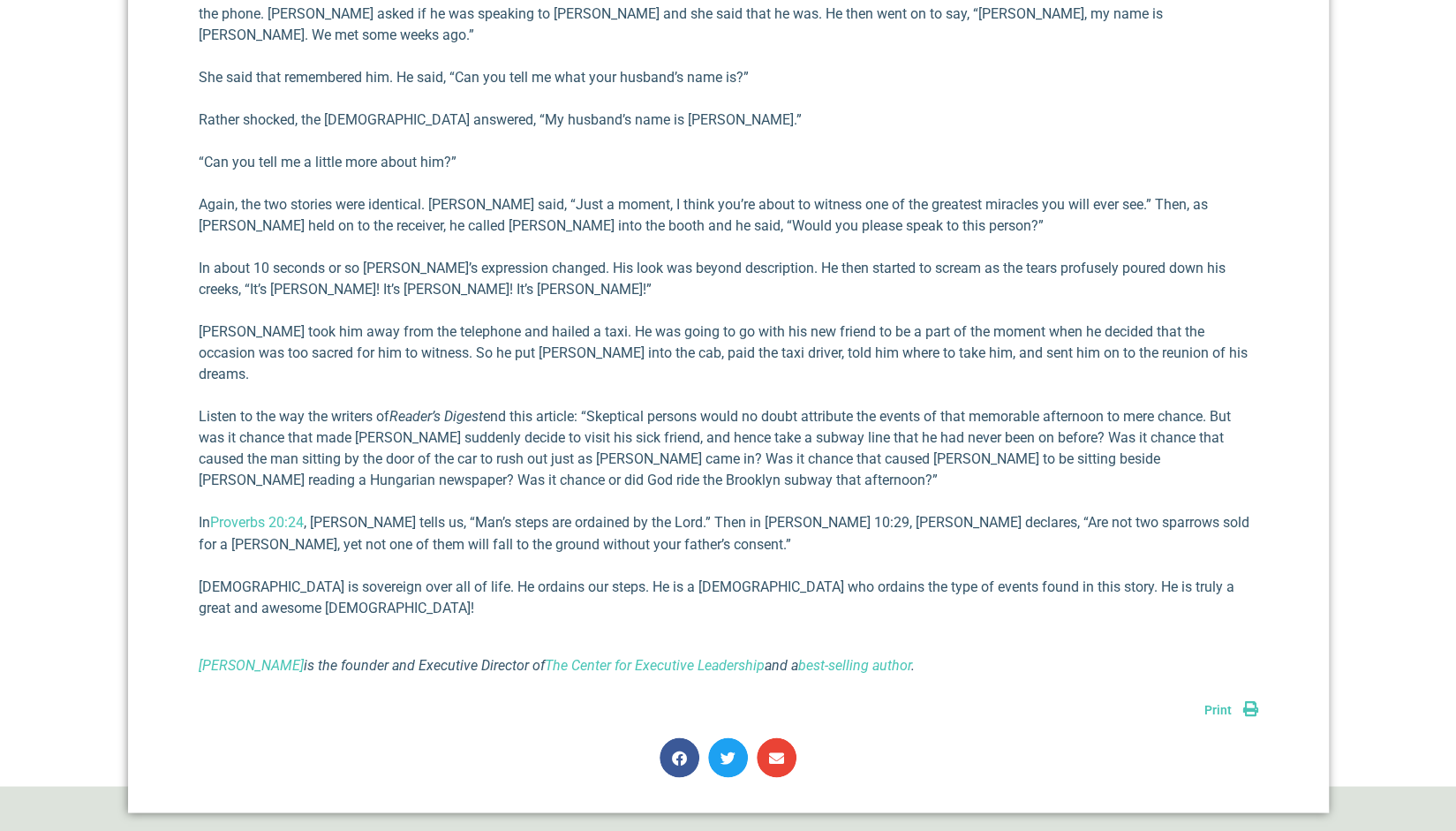
scroll to position [1677, 0]
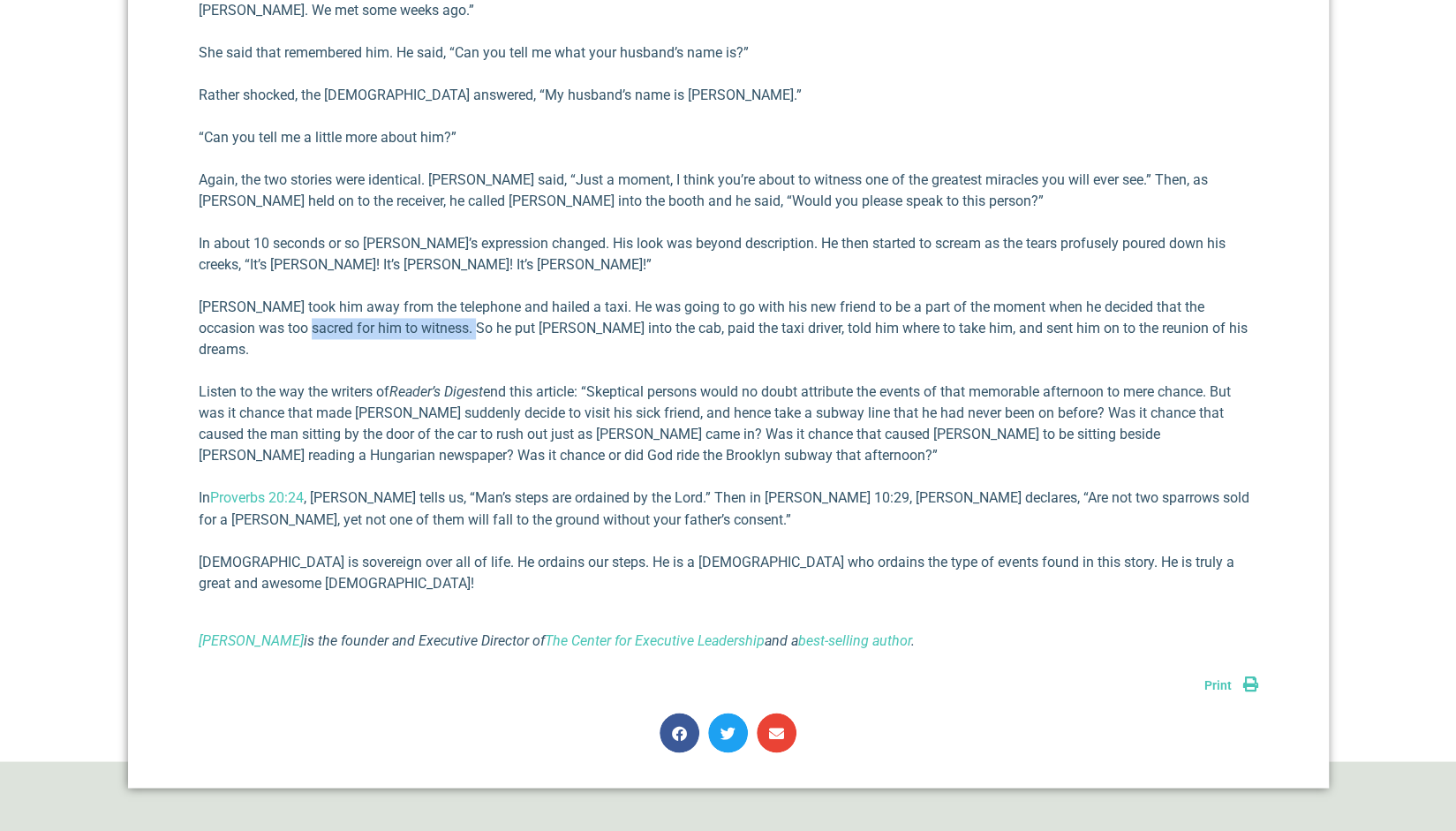
drag, startPoint x: 300, startPoint y: 264, endPoint x: 450, endPoint y: 269, distance: 150.1
click at [450, 296] on p "[PERSON_NAME] took him away from the telephone and hailed a taxi. He was going …" at bounding box center [728, 328] width 1059 height 64
drag, startPoint x: 482, startPoint y: 266, endPoint x: 665, endPoint y: 267, distance: 183.0
click at [665, 296] on p "[PERSON_NAME] took him away from the telephone and hailed a taxi. He was going …" at bounding box center [728, 328] width 1059 height 64
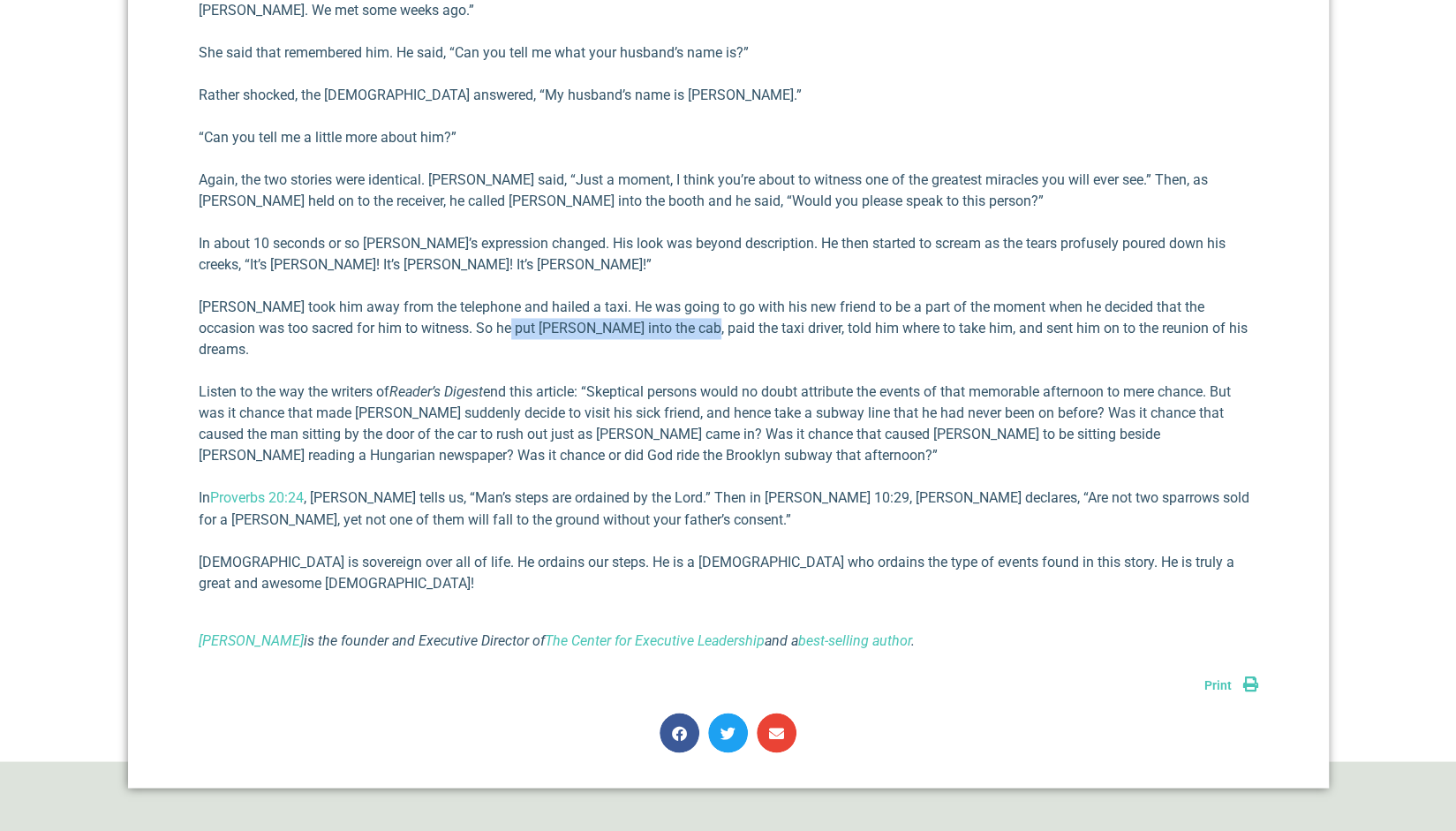
click at [665, 296] on p "[PERSON_NAME] took him away from the telephone and hailed a taxi. He was going …" at bounding box center [728, 328] width 1059 height 64
drag, startPoint x: 1012, startPoint y: 268, endPoint x: 1127, endPoint y: 268, distance: 115.0
click at [1127, 296] on p "[PERSON_NAME] took him away from the telephone and hailed a taxi. He was going …" at bounding box center [728, 328] width 1059 height 64
click at [224, 382] on p "Listen to the way the writers of Reader’s Digest end this article: “Skeptical p…" at bounding box center [728, 423] width 1059 height 84
drag, startPoint x: 593, startPoint y: 317, endPoint x: 852, endPoint y: 334, distance: 259.6
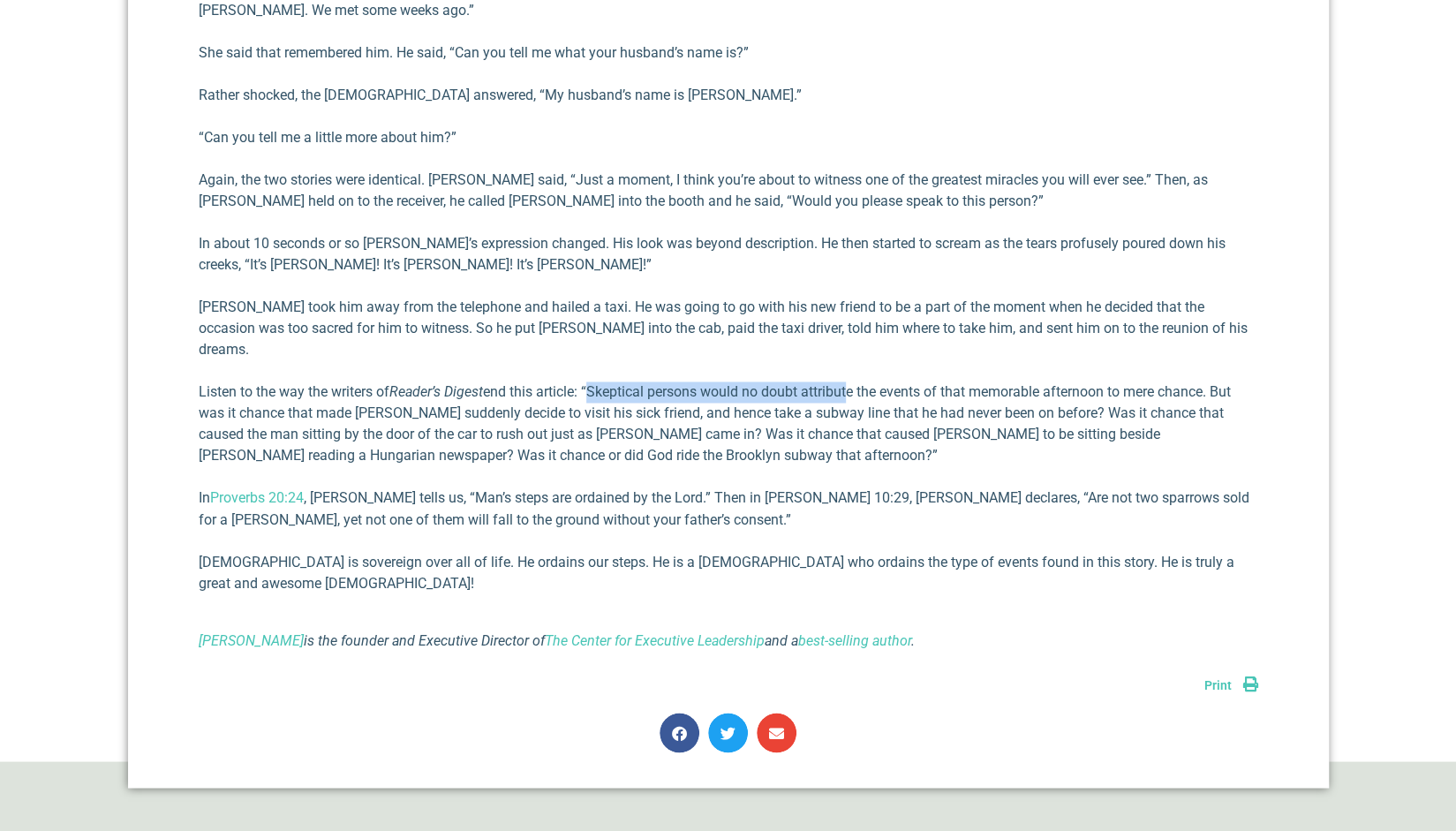
click at [852, 382] on p "Listen to the way the writers of Reader’s Digest end this article: “Skeptical p…" at bounding box center [728, 423] width 1059 height 84
drag, startPoint x: 712, startPoint y: 345, endPoint x: 867, endPoint y: 352, distance: 155.2
click at [867, 382] on p "Listen to the way the writers of Reader’s Digest end this article: “Skeptical p…" at bounding box center [728, 423] width 1059 height 84
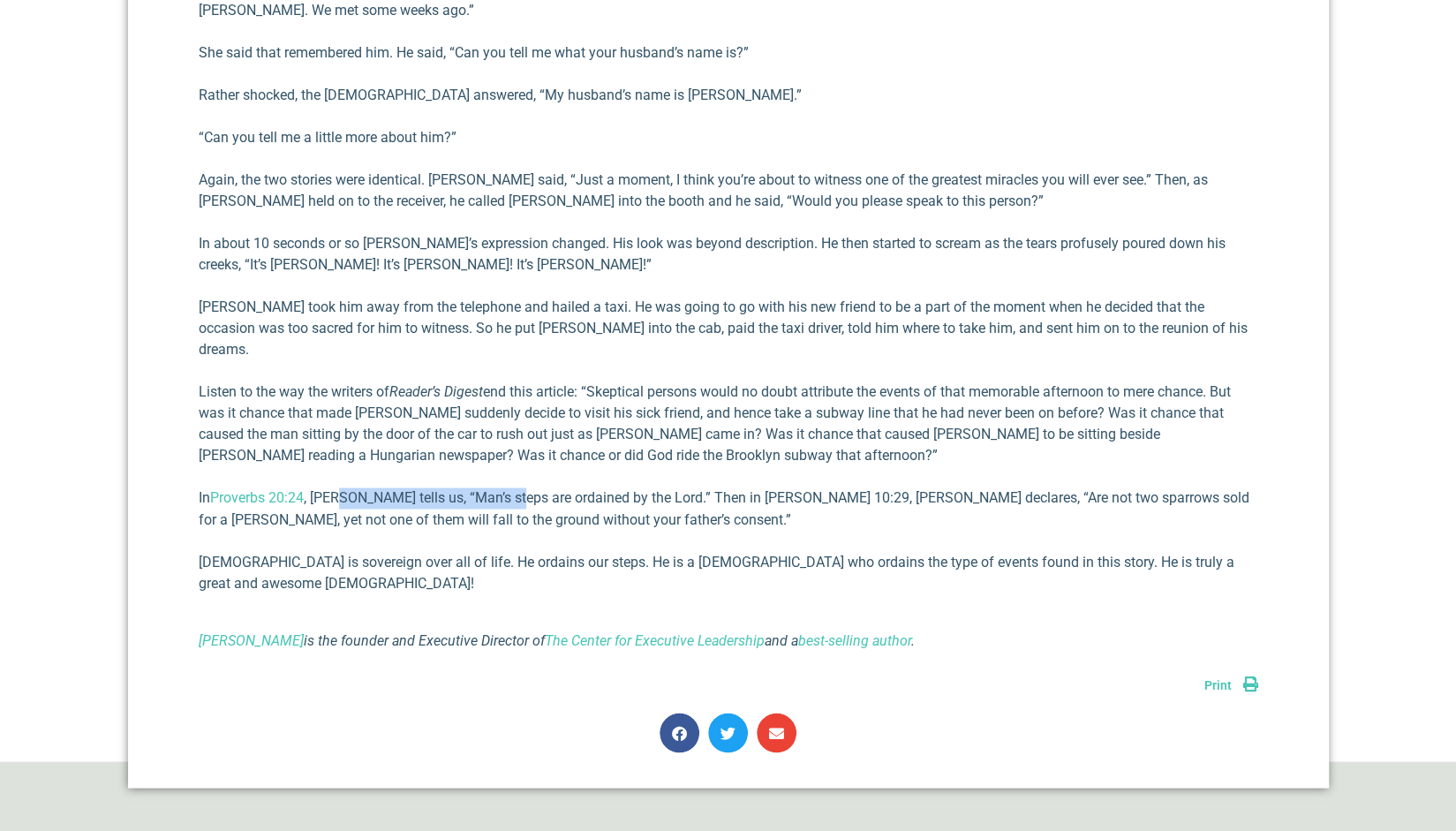
drag, startPoint x: 341, startPoint y: 435, endPoint x: 520, endPoint y: 433, distance: 179.0
click at [520, 487] on p "In Proverbs 20:24 , [PERSON_NAME] tells us, “Man’s steps are ordained by the Lo…" at bounding box center [728, 509] width 1059 height 43
drag, startPoint x: 914, startPoint y: 413, endPoint x: 1051, endPoint y: 434, distance: 138.6
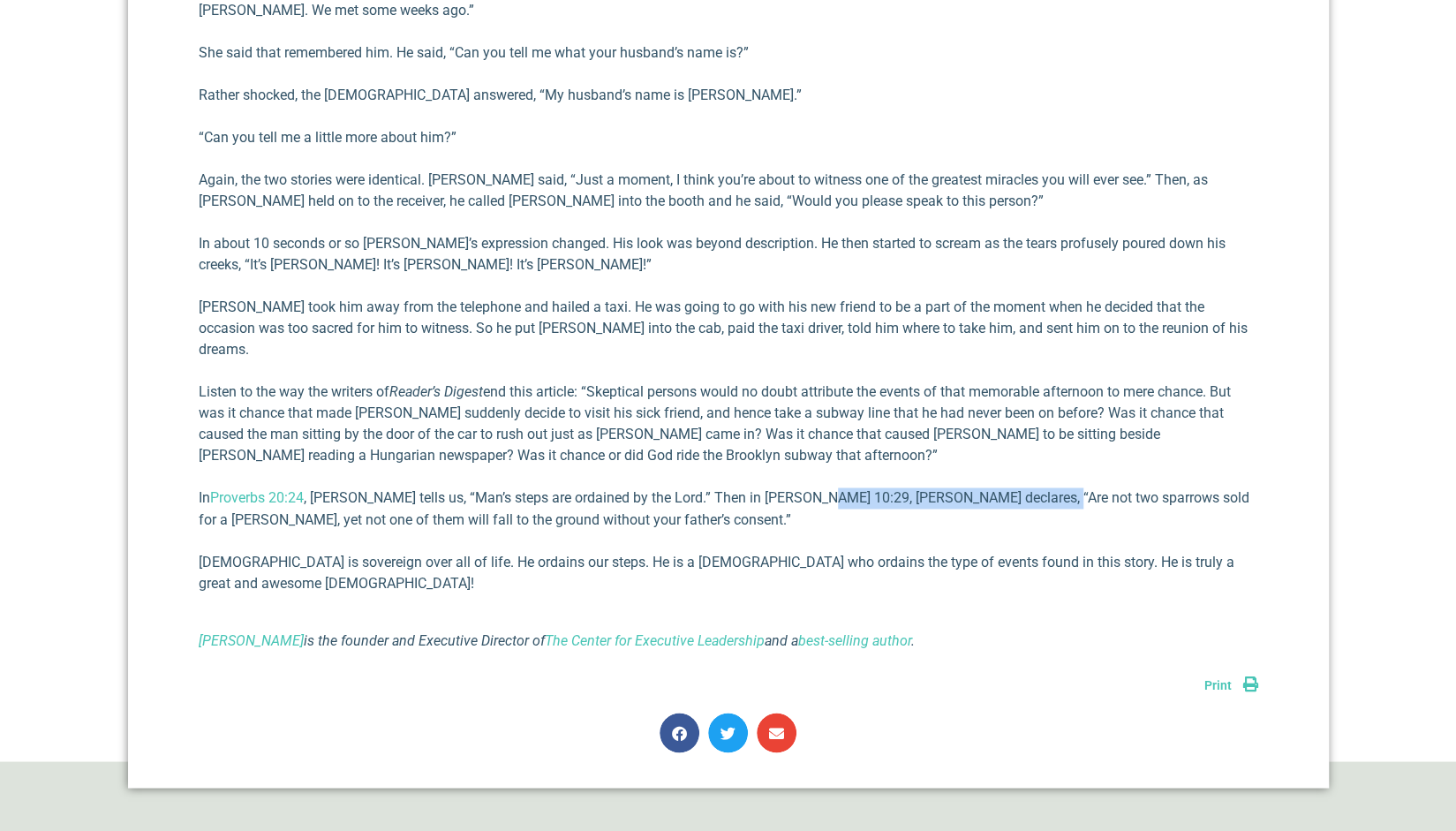
click at [1051, 487] on p "In Proverbs 20:24 , [PERSON_NAME] tells us, “Man’s steps are ordained by the Lo…" at bounding box center [728, 509] width 1059 height 43
drag, startPoint x: 349, startPoint y: 494, endPoint x: 446, endPoint y: 497, distance: 97.0
click at [446, 551] on p "[DEMOGRAPHIC_DATA] is sovereign over all of life. He ordains our steps. He is a…" at bounding box center [728, 573] width 1059 height 43
click at [447, 551] on p "[DEMOGRAPHIC_DATA] is sovereign over all of life. He ordains our steps. He is a…" at bounding box center [728, 573] width 1059 height 43
